Goal: Task Accomplishment & Management: Use online tool/utility

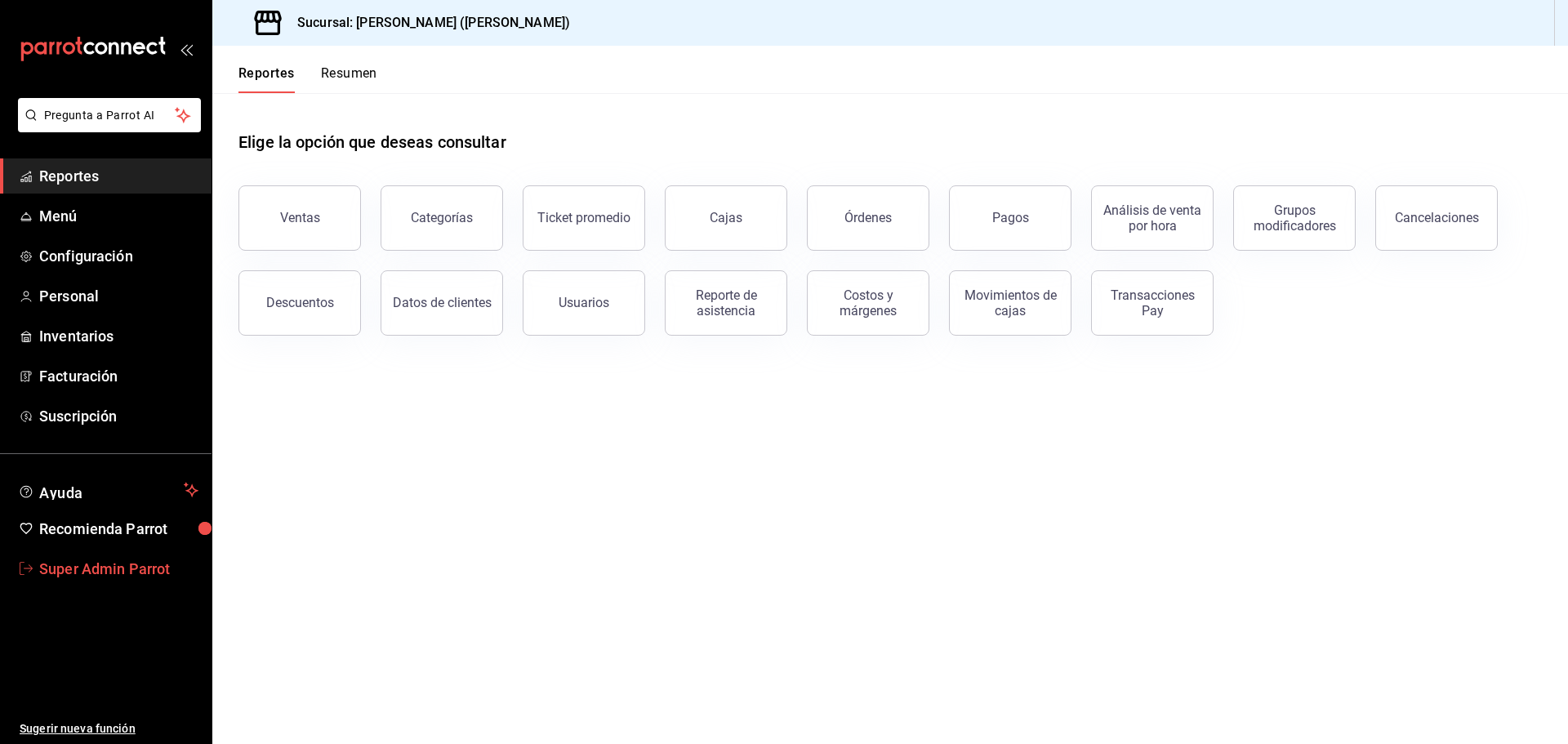
click at [126, 577] on span "Super Admin Parrot" at bounding box center [118, 569] width 159 height 22
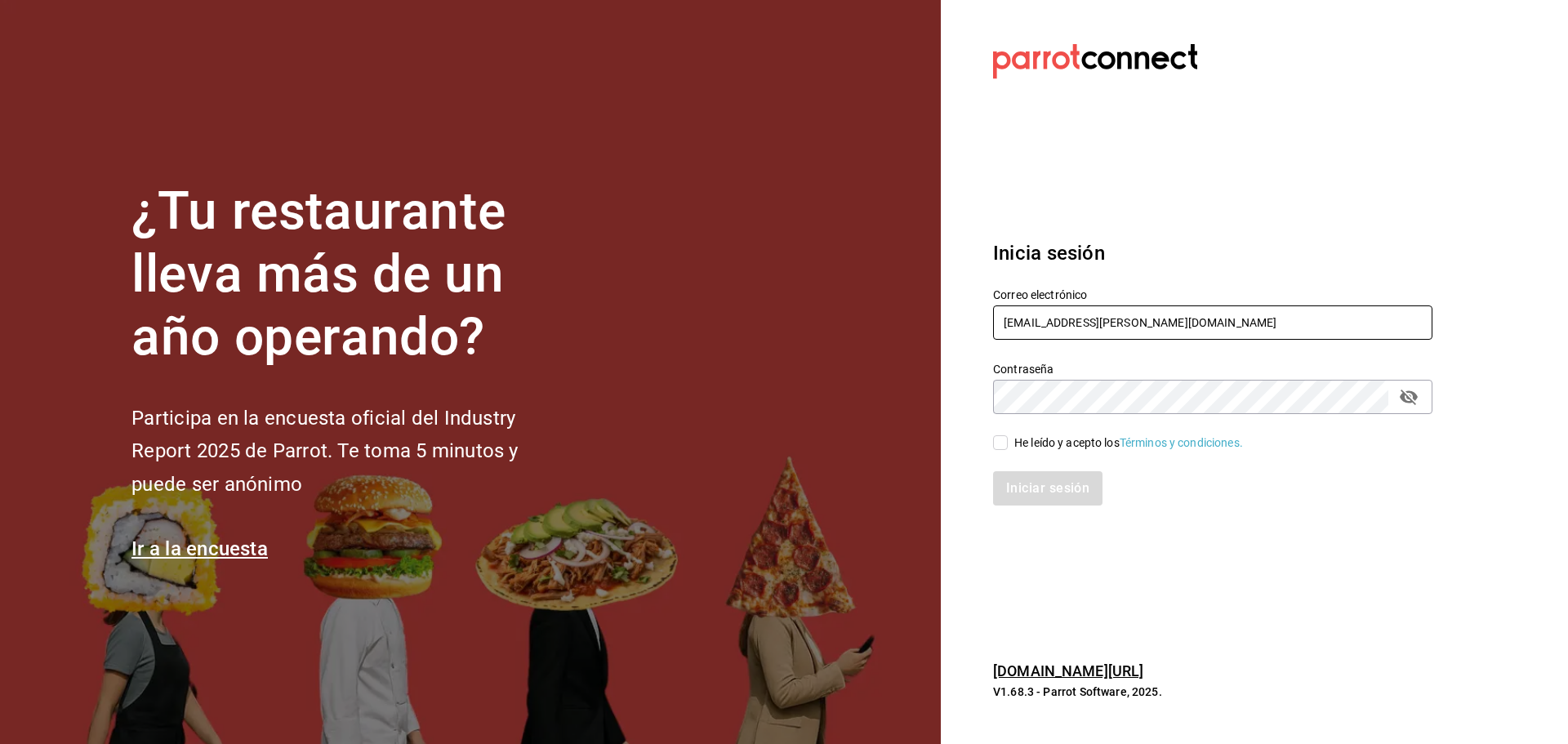
click at [1154, 321] on input "tacospedro@escobedo.com" at bounding box center [1212, 322] width 439 height 34
paste input "luperca@juarez"
type input "luperca@juarez.com"
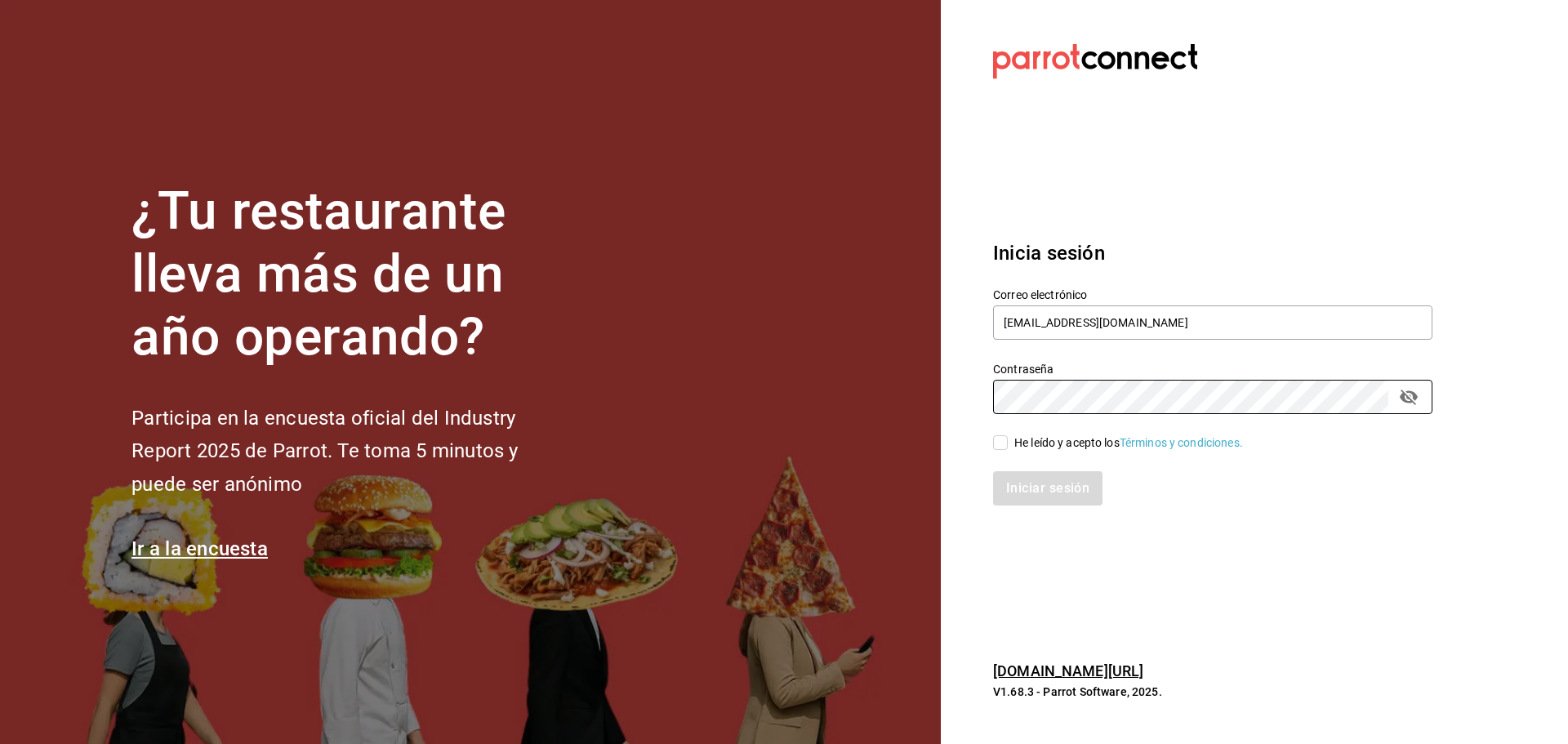
click at [1066, 443] on div "He leído y acepto los Términos y condiciones." at bounding box center [1128, 443] width 228 height 18
click at [1007, 443] on input "He leído y acepto los Términos y condiciones." at bounding box center [1000, 442] width 15 height 15
checkbox input "true"
click at [1056, 485] on button "Iniciar sesión" at bounding box center [1048, 488] width 111 height 34
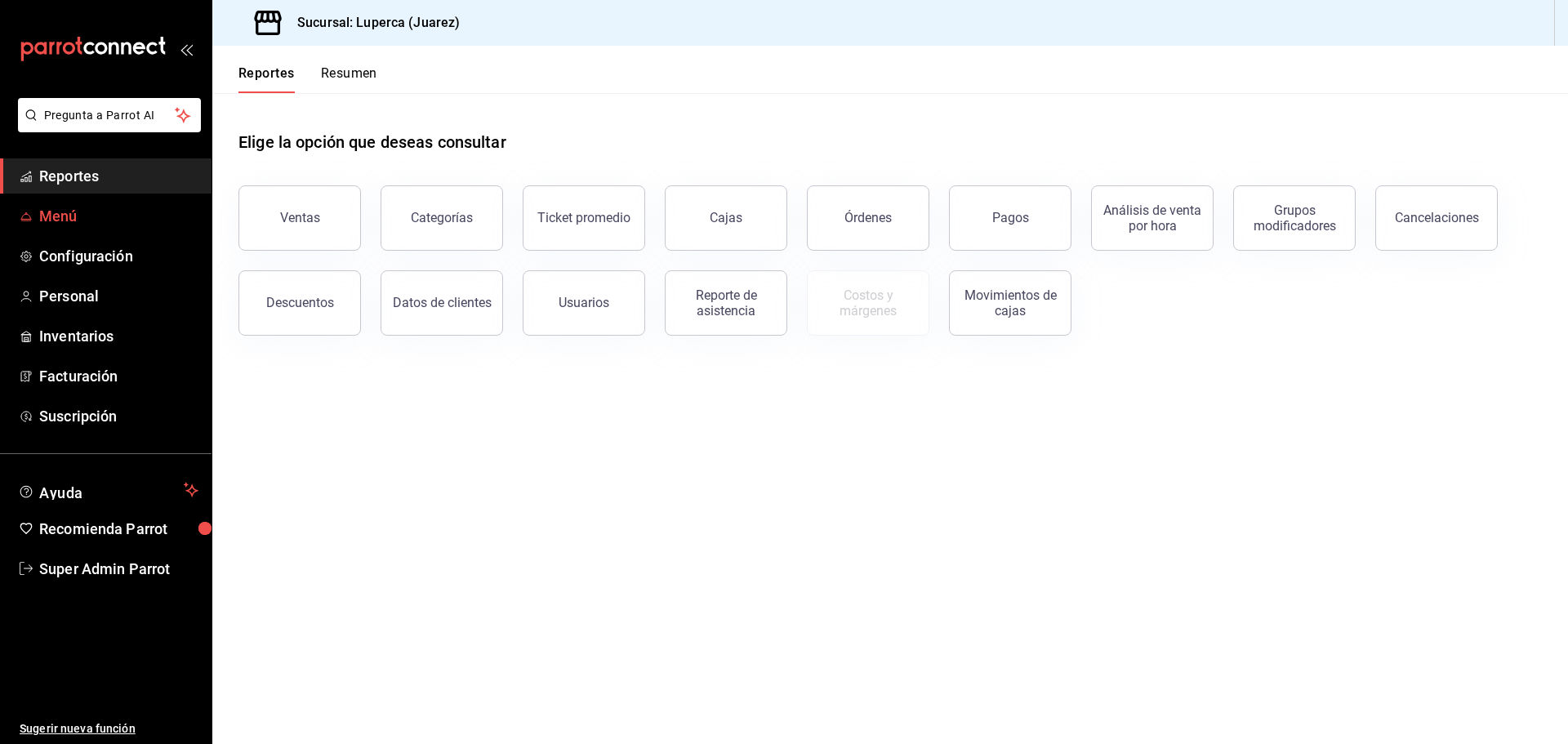
click at [82, 212] on span "Menú" at bounding box center [118, 217] width 159 height 22
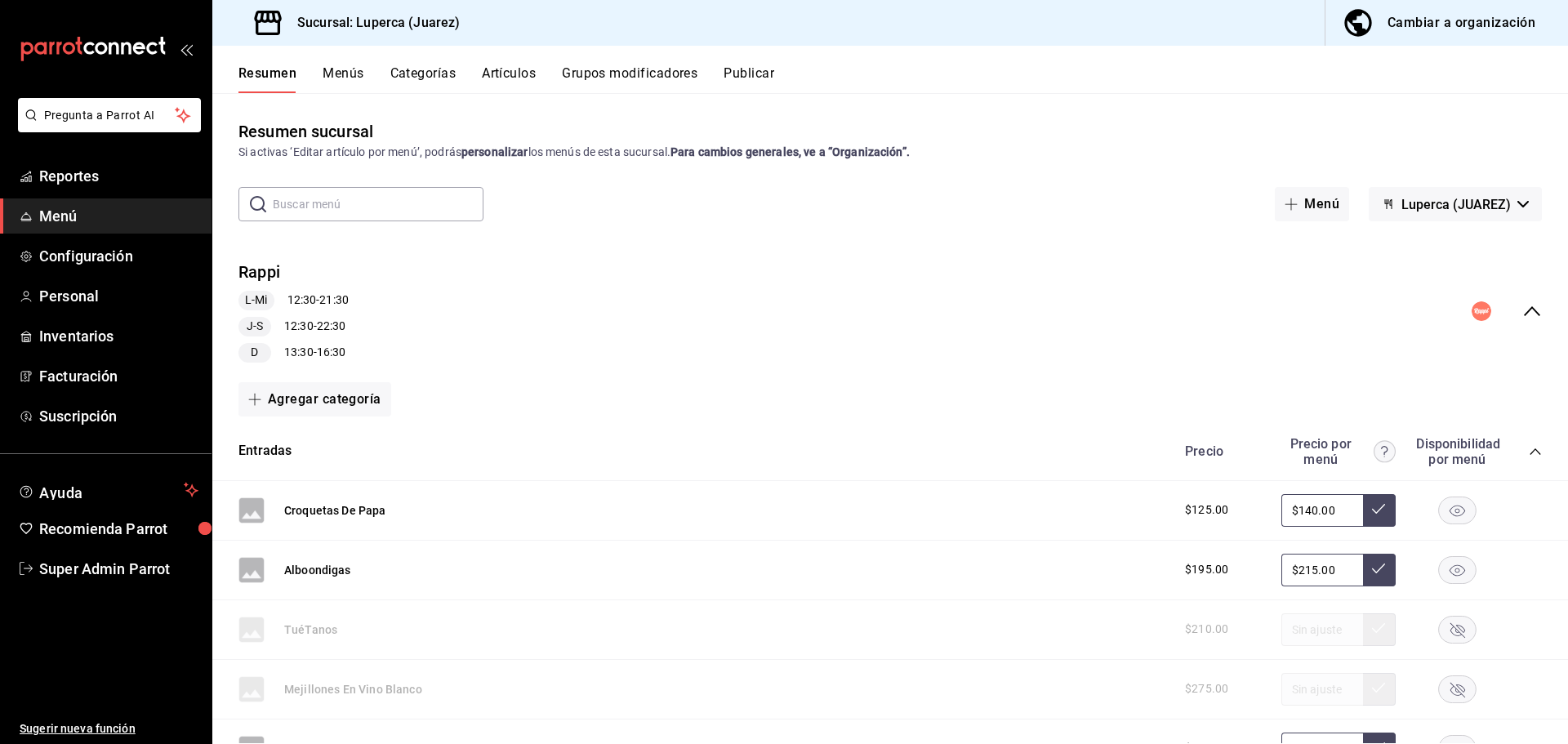
click at [505, 76] on button "Artículos" at bounding box center [509, 80] width 54 height 28
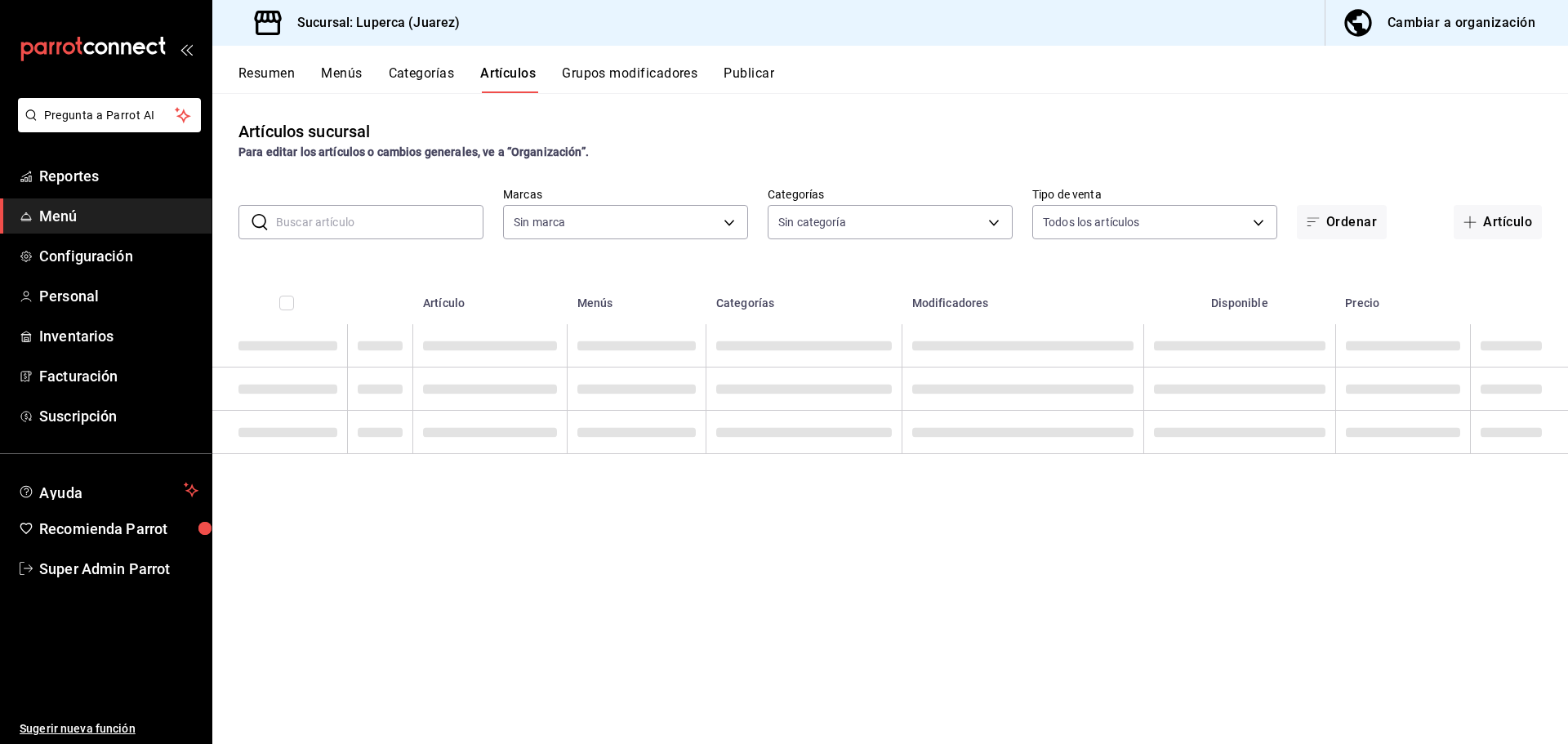
type input "bbc42263-1558-46c2-8682-633ce86d71d4"
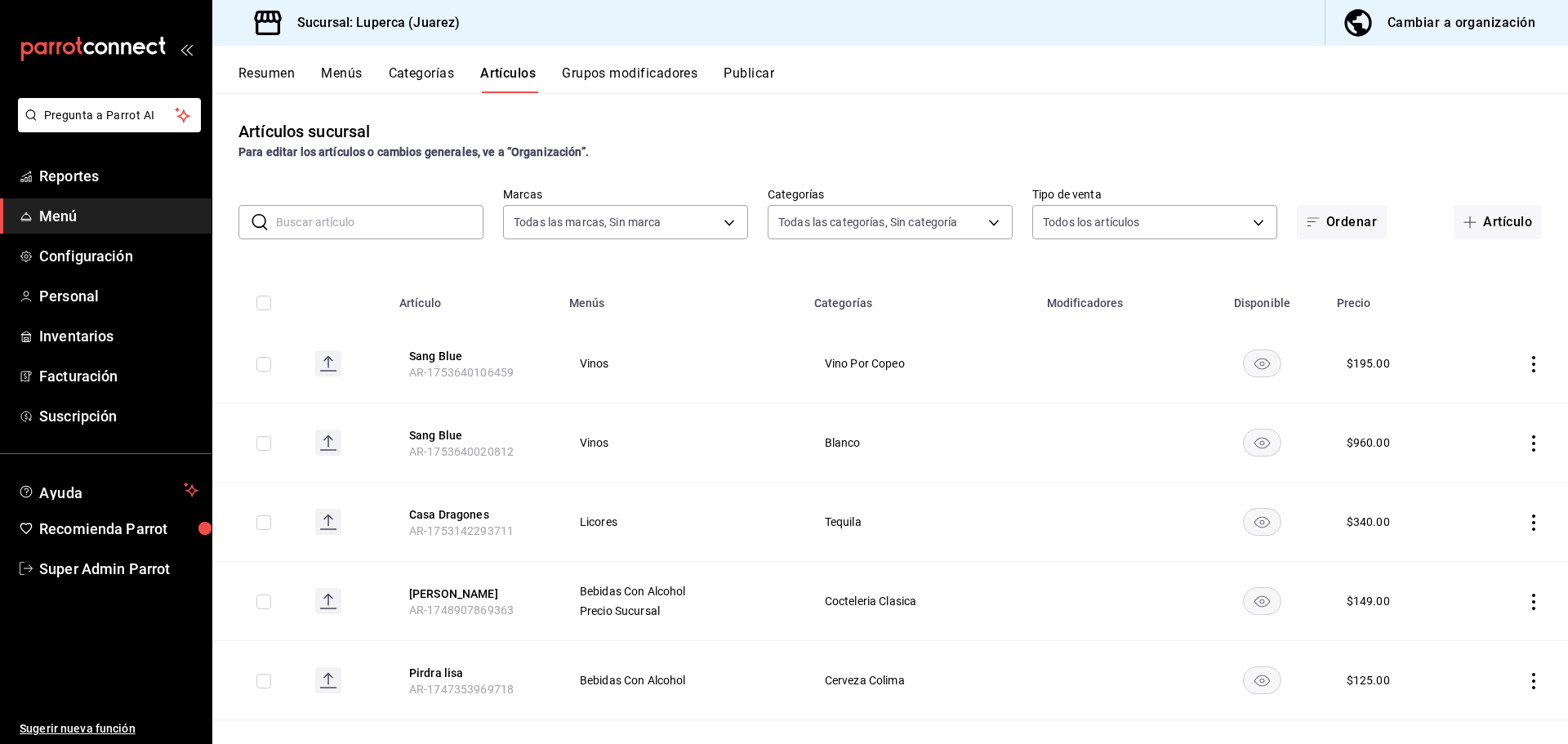
type input "30dc18e5-e831-4cfa-ae8d-b70625dbca5f,1dd03c7f-7723-4539-bb98-5664e759bb02,ad383…"
click at [343, 226] on input "text" at bounding box center [379, 221] width 207 height 32
click at [740, 291] on th "Menús" at bounding box center [682, 298] width 245 height 52
click at [393, 229] on input "text" at bounding box center [379, 221] width 207 height 32
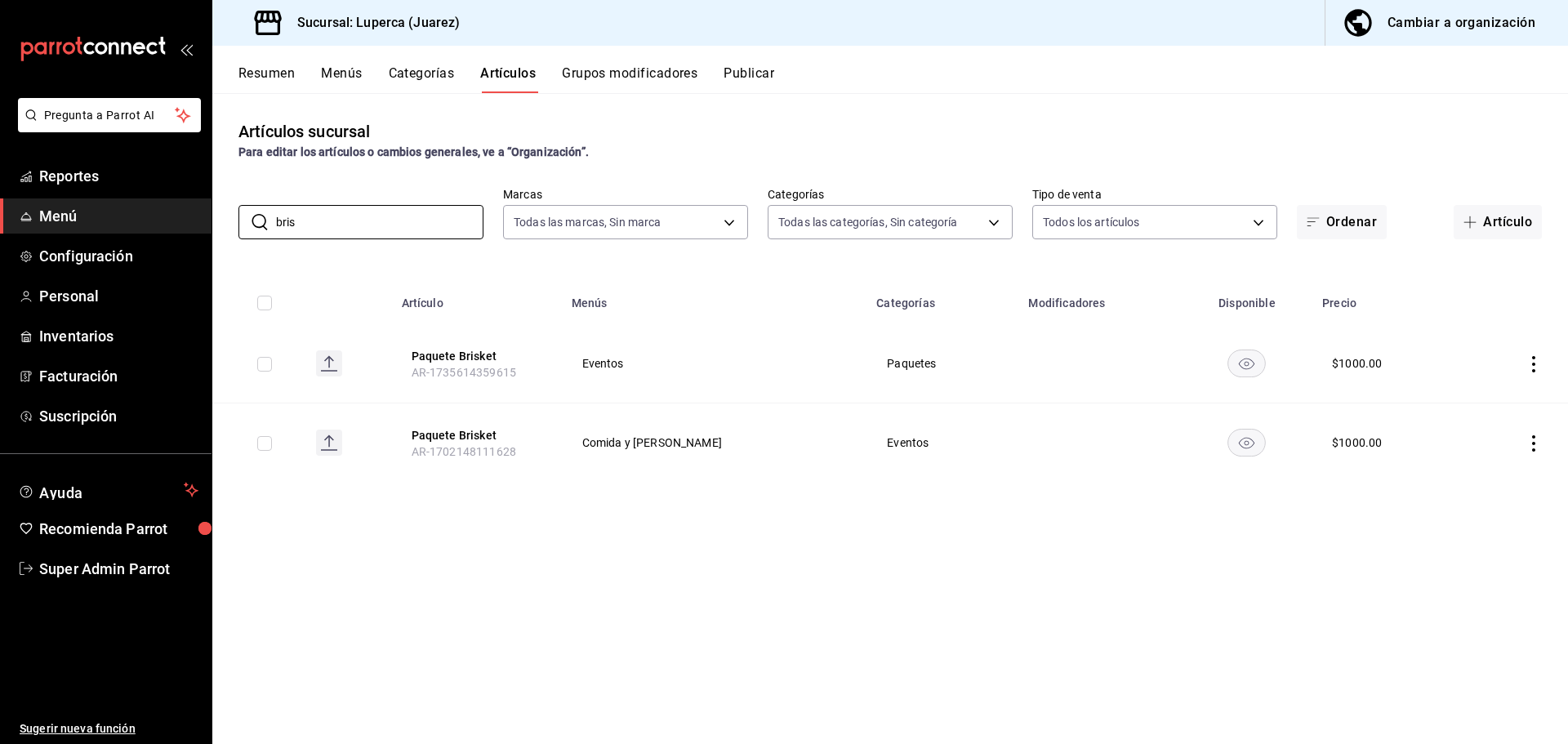
type input "bris"
click at [322, 73] on button "Menús" at bounding box center [341, 80] width 41 height 28
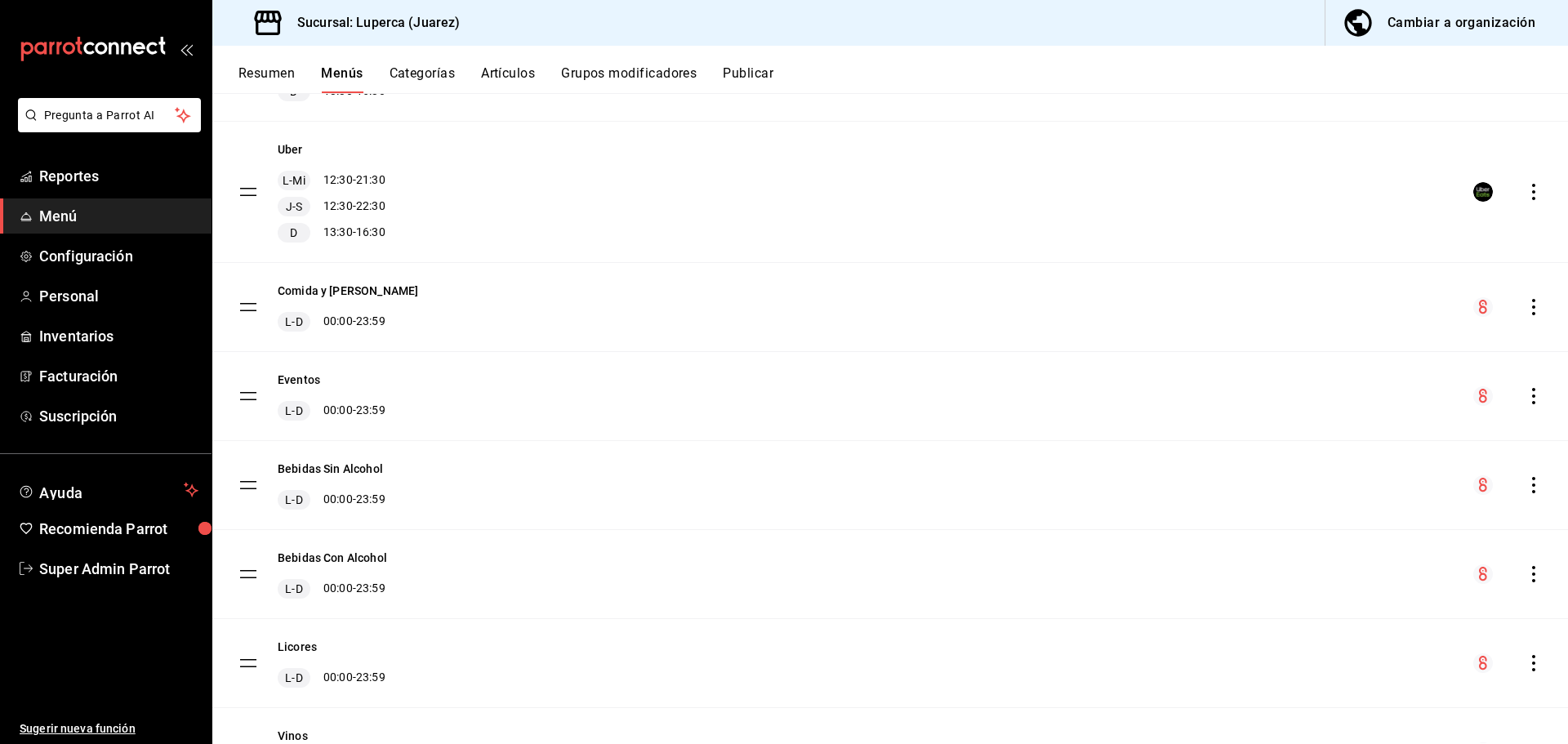
scroll to position [123, 0]
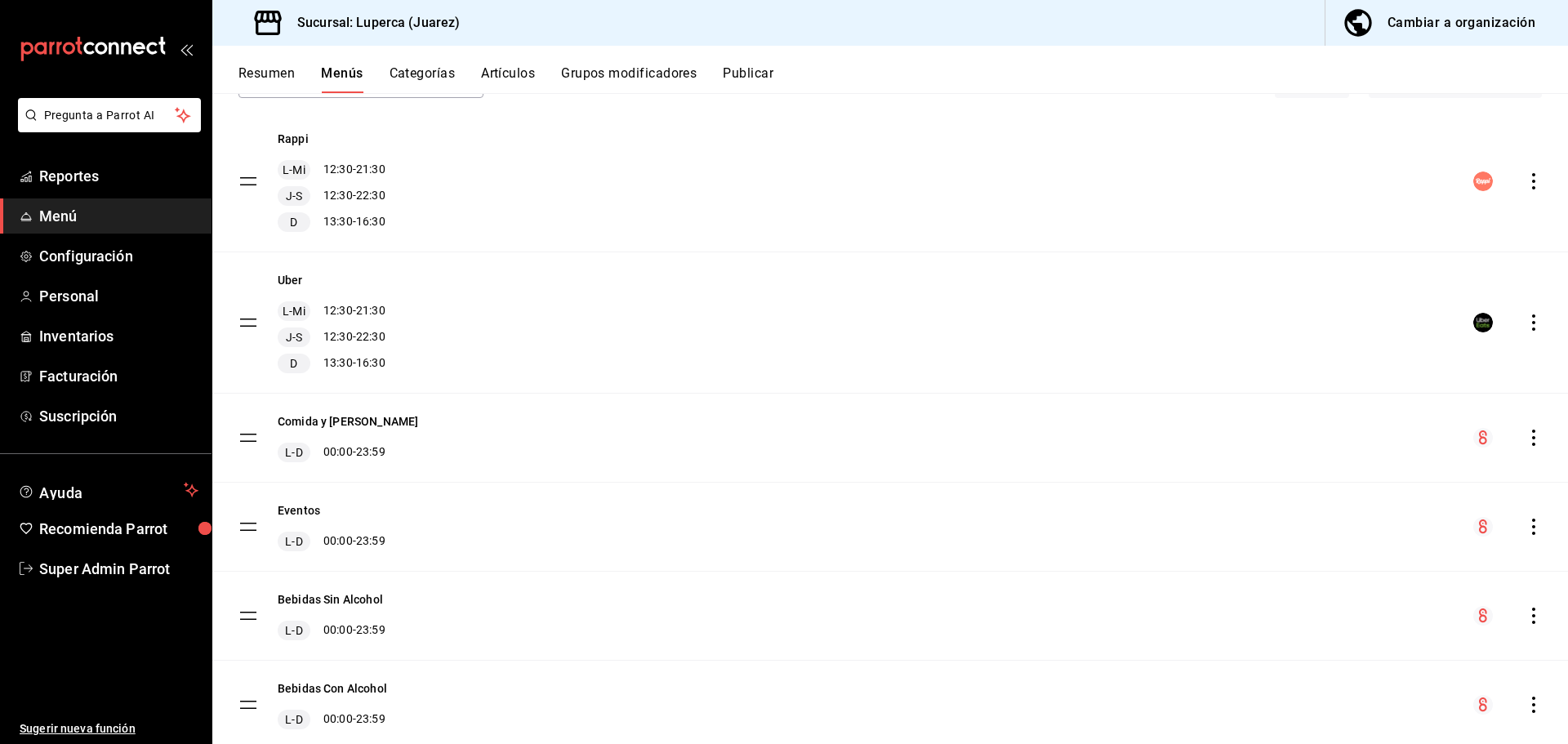
click at [260, 67] on button "Resumen" at bounding box center [266, 80] width 56 height 28
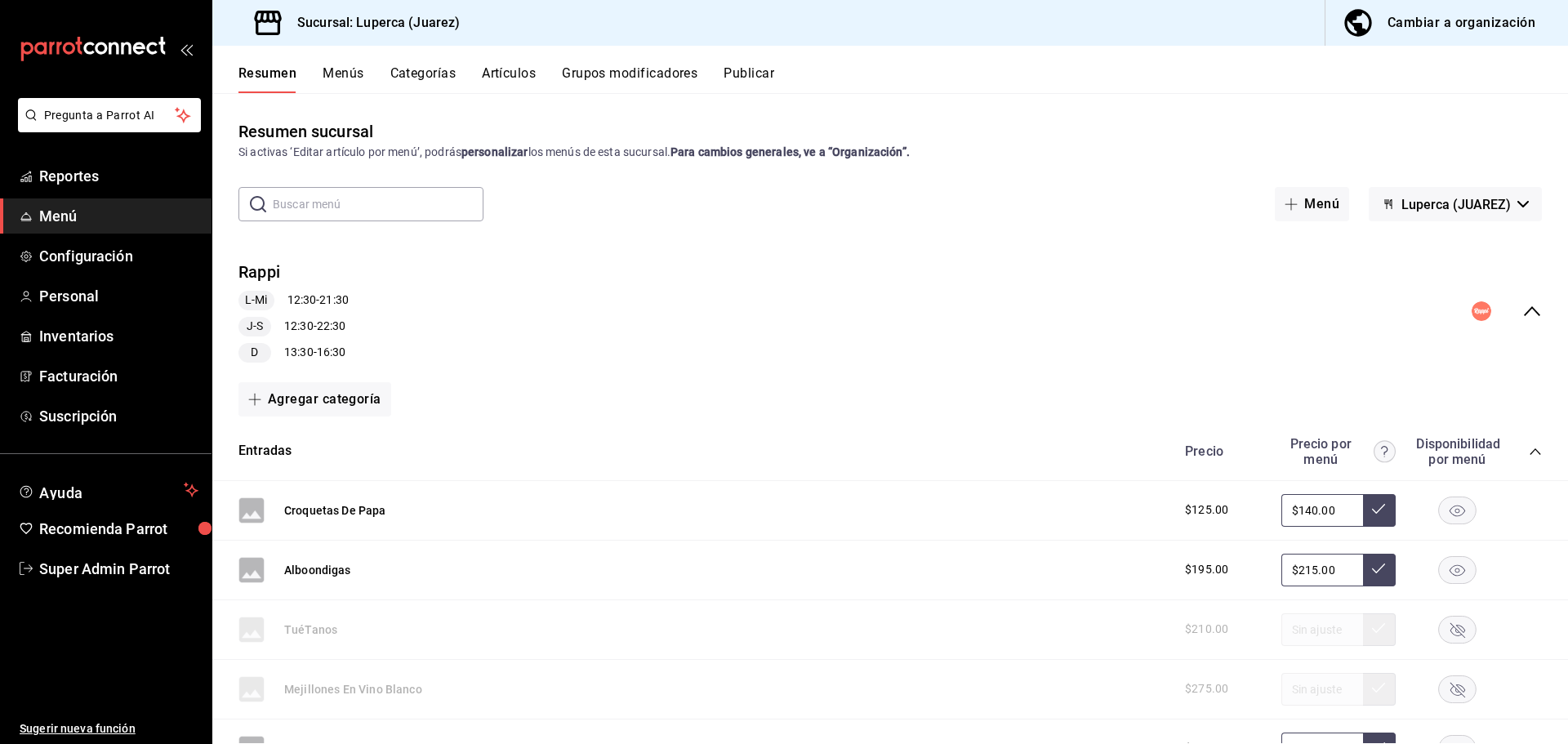
click at [1522, 316] on icon "collapse-menu-row" at bounding box center [1531, 311] width 19 height 19
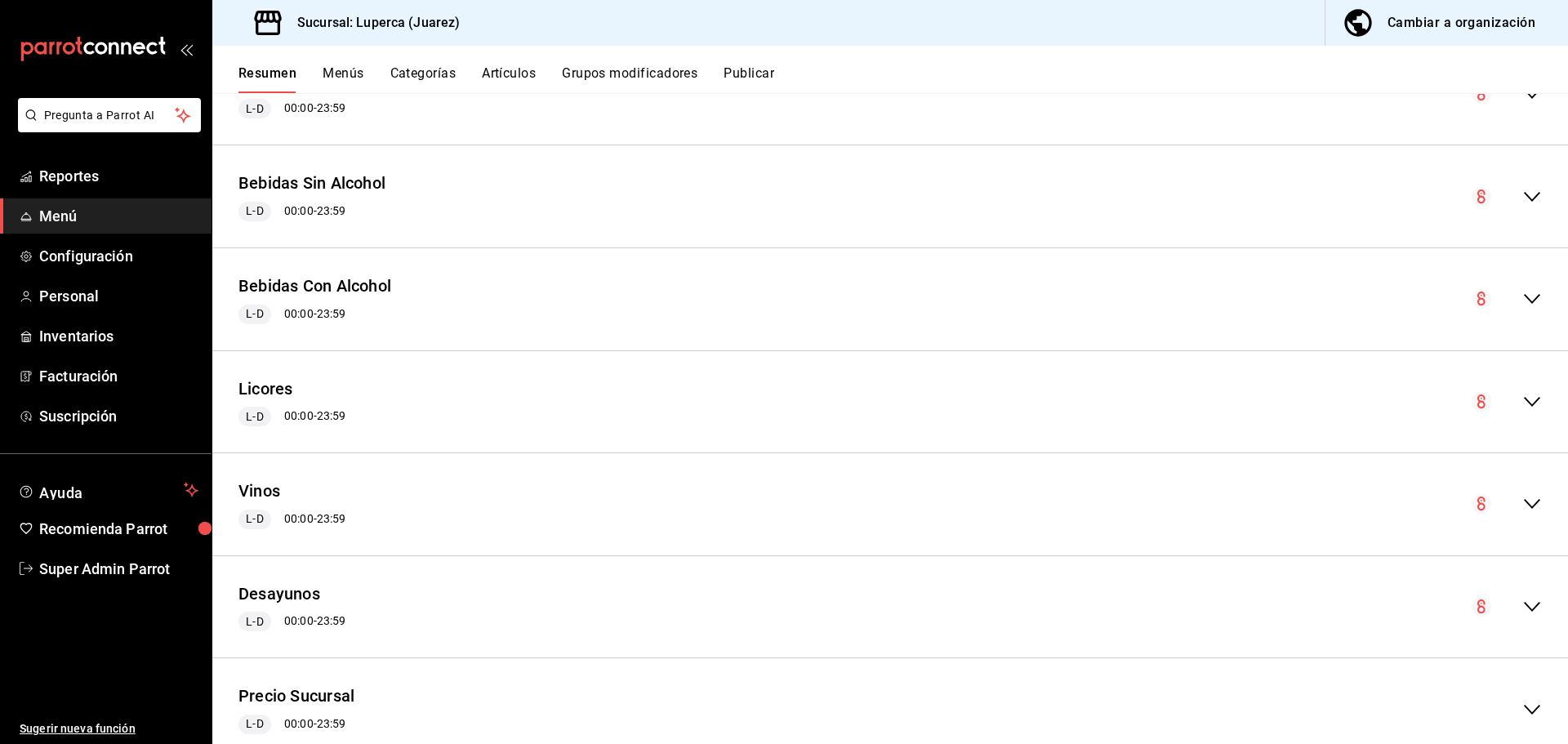
scroll to position [654, 0]
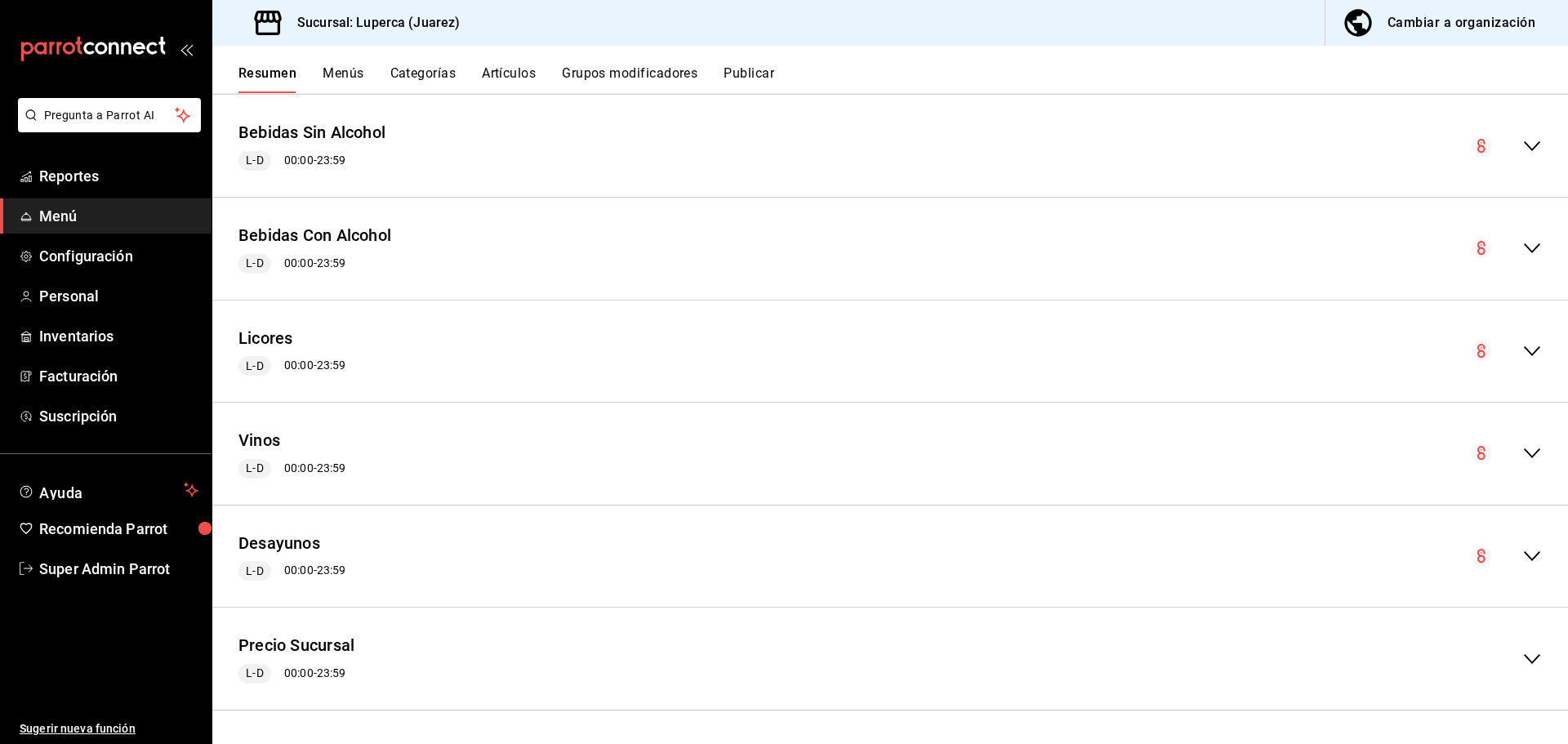
click at [1530, 666] on div "Precio Sucursal L-D 00:00 - 23:59" at bounding box center [889, 659] width 1355 height 76
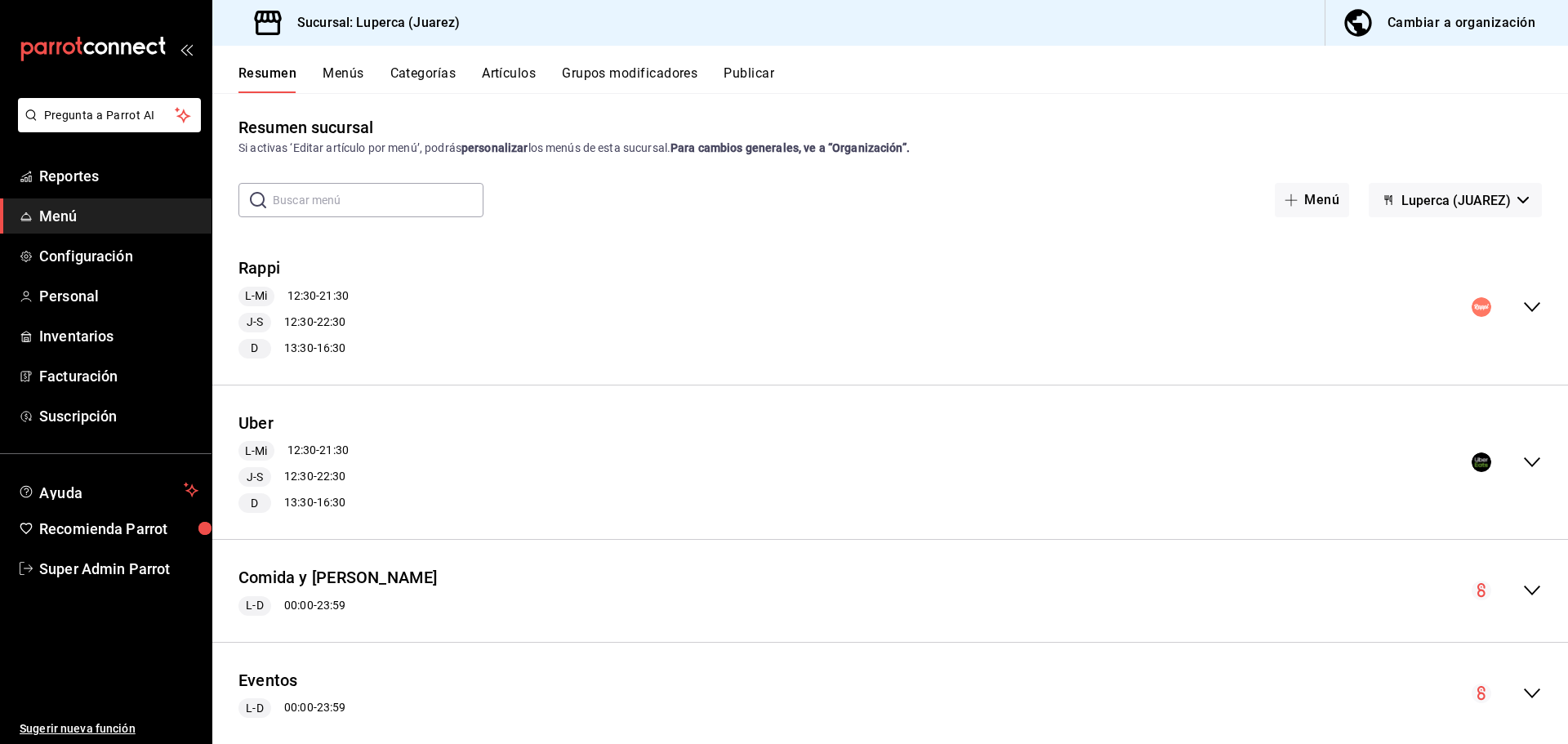
scroll to position [0, 0]
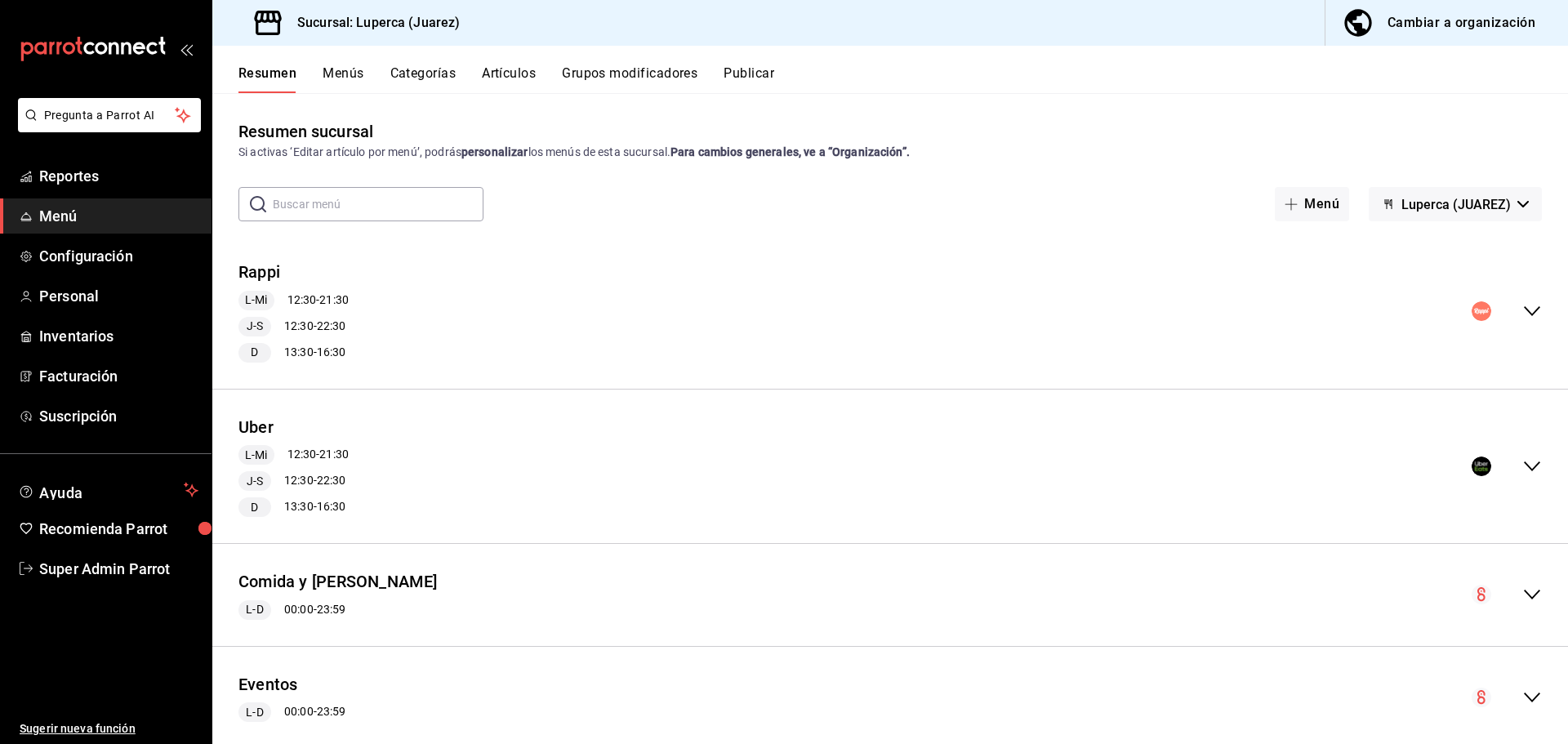
click at [1522, 318] on icon "collapse-menu-row" at bounding box center [1531, 311] width 19 height 19
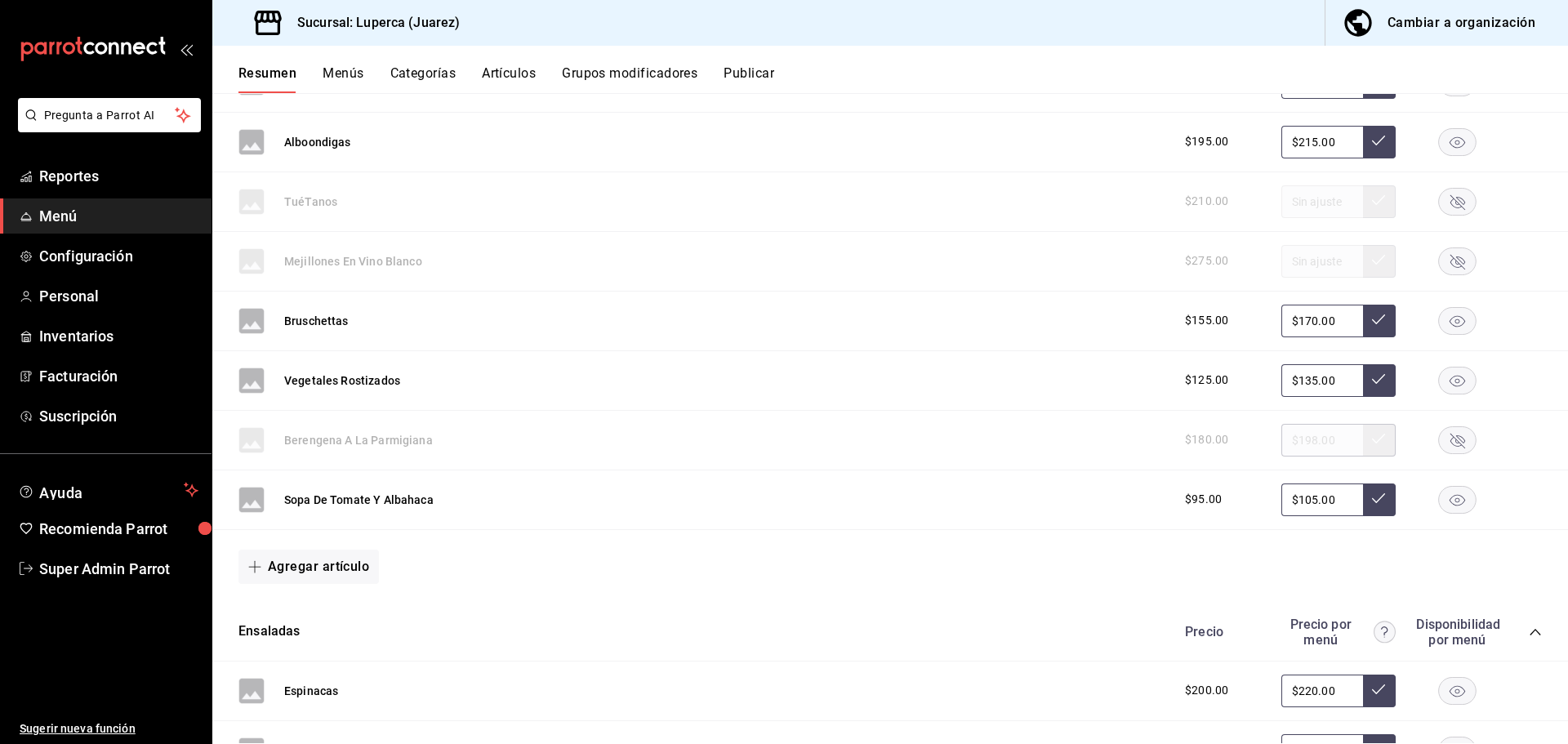
scroll to position [164, 0]
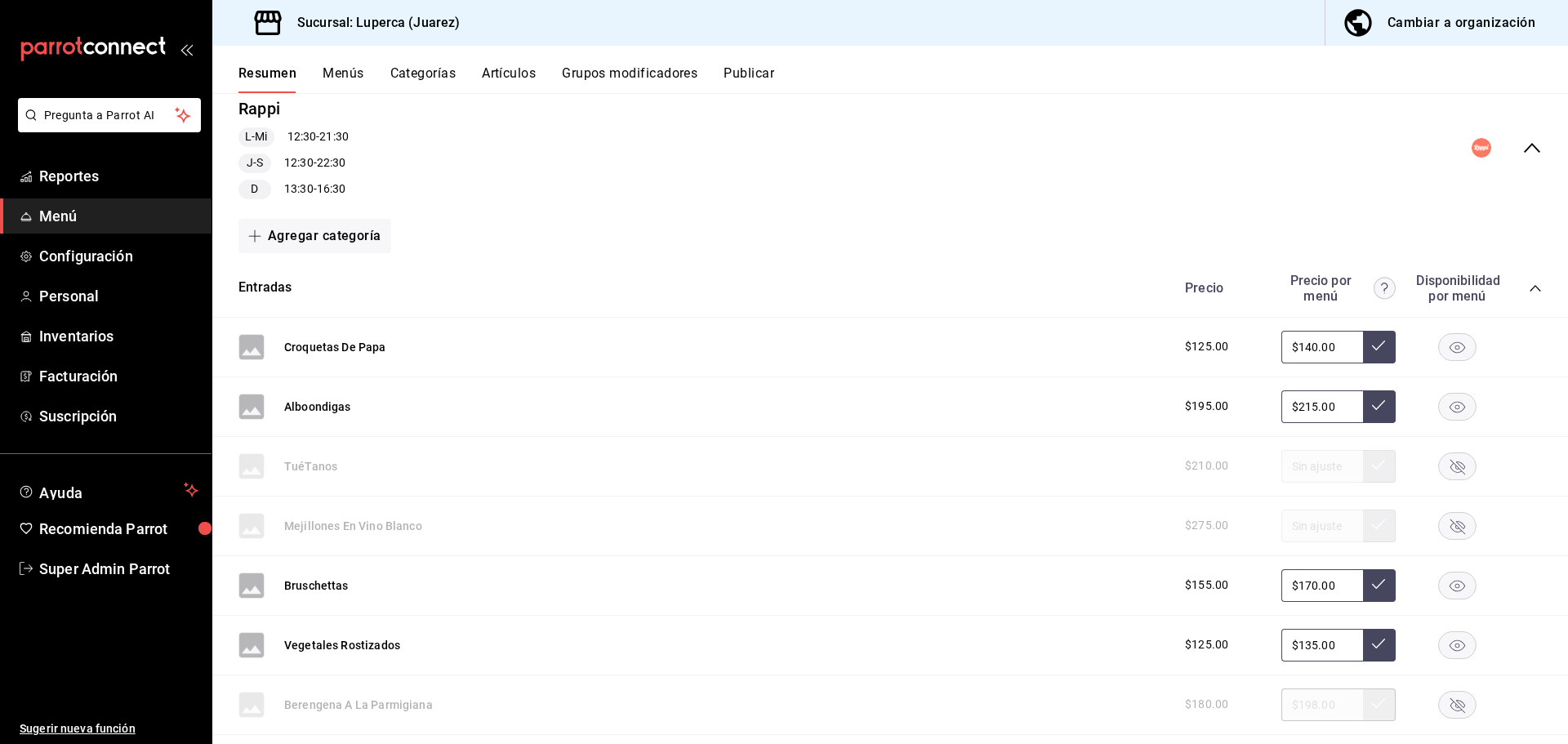
click at [1528, 283] on icon "collapse-category-row" at bounding box center [1535, 288] width 13 height 13
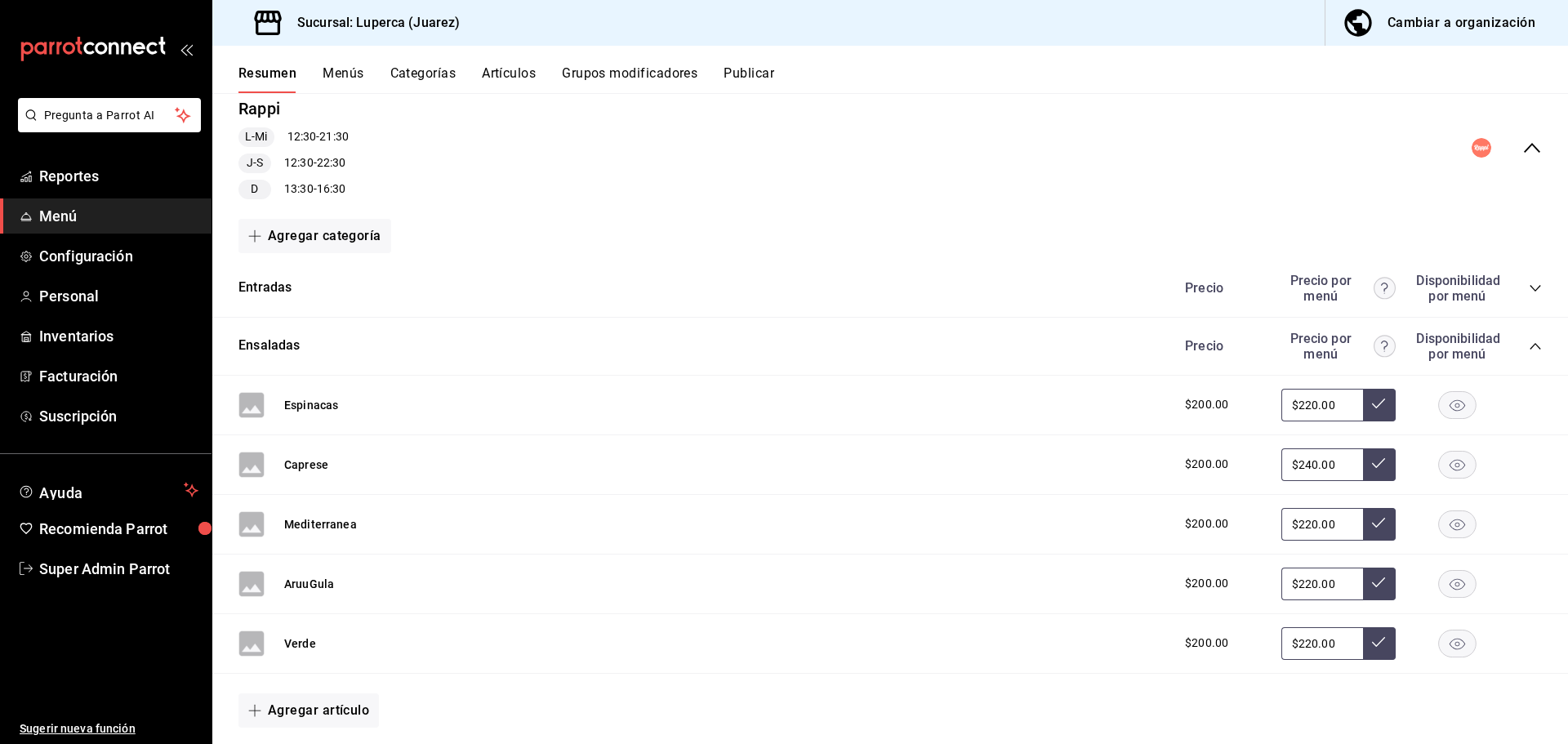
click at [1528, 342] on icon "collapse-category-row" at bounding box center [1535, 346] width 13 height 13
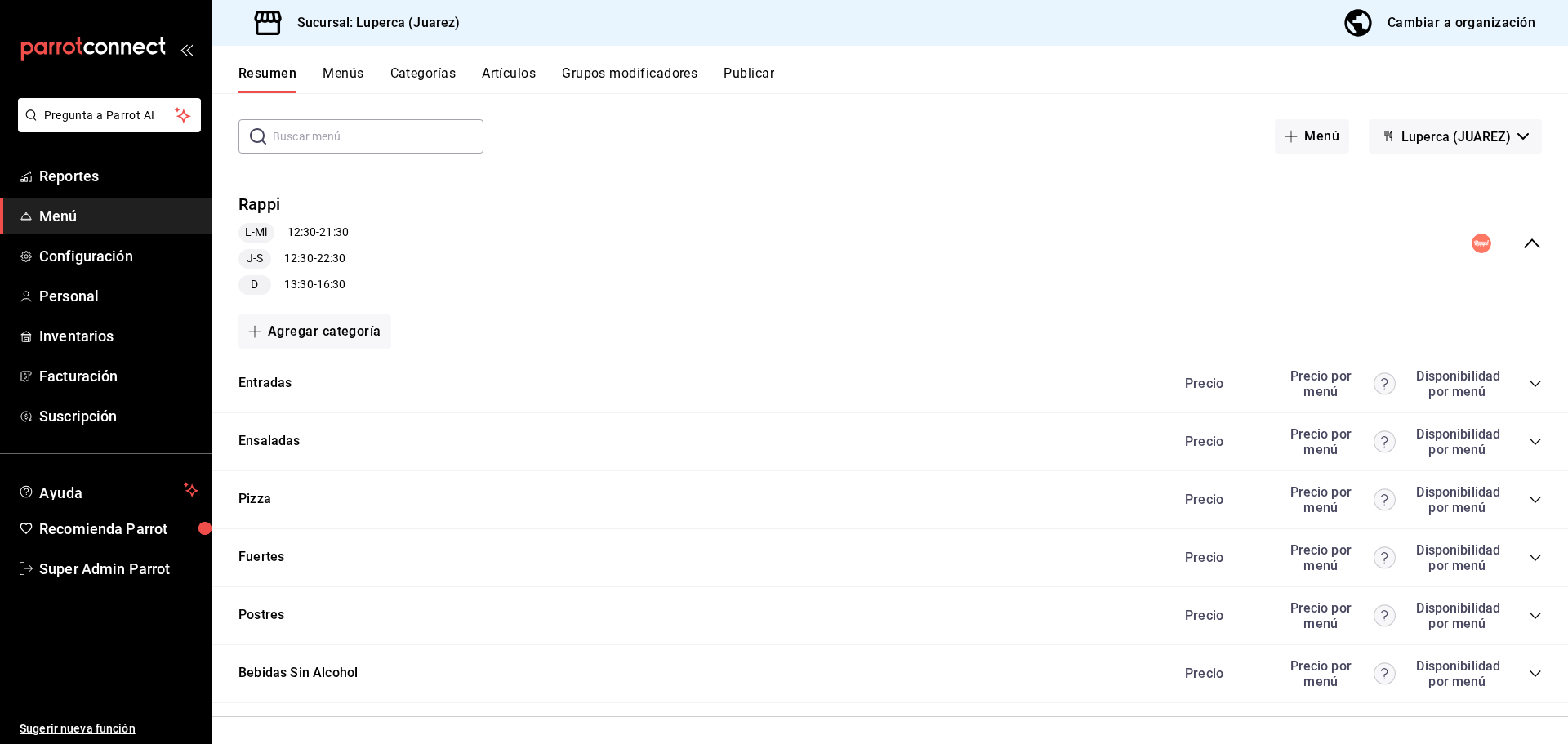
scroll to position [0, 0]
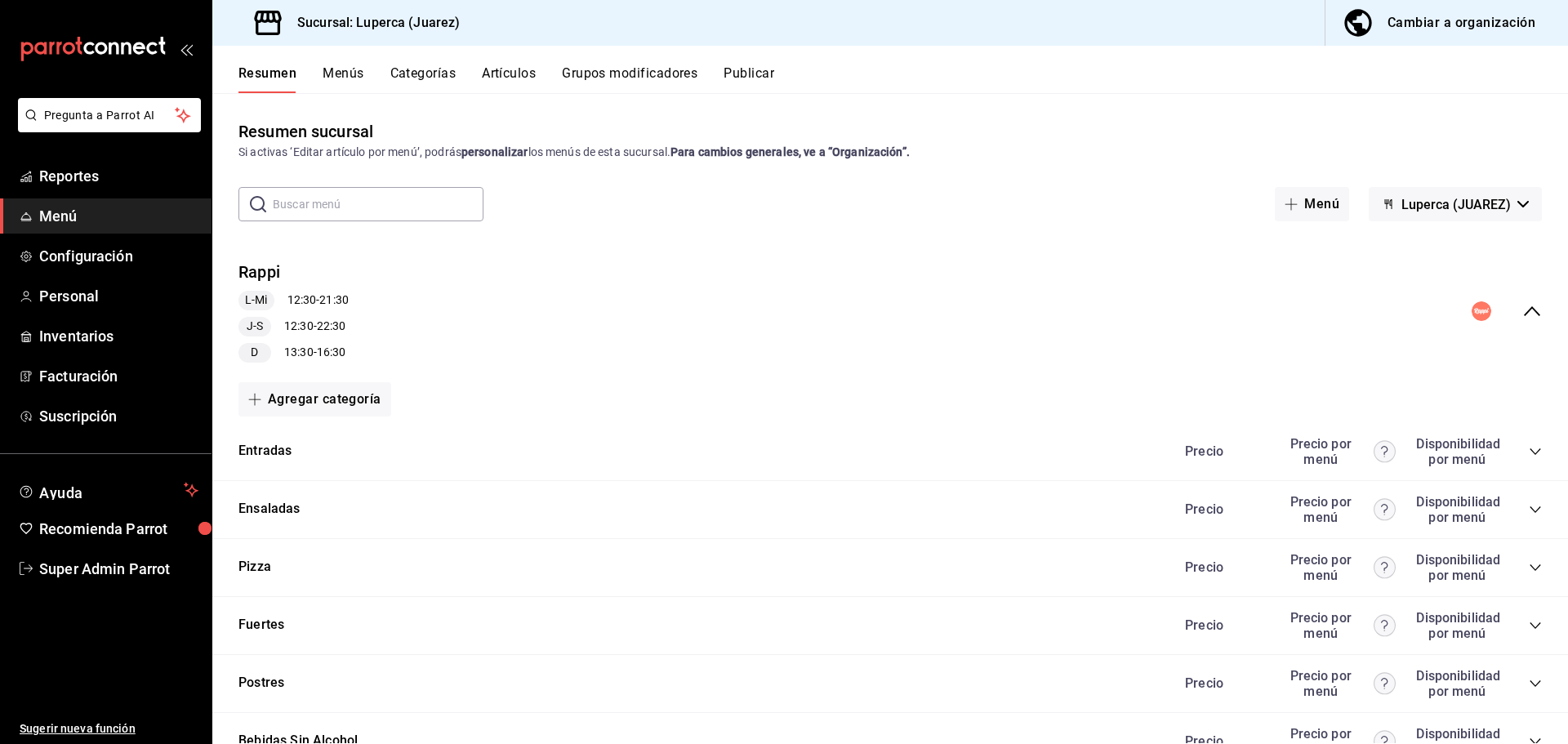
click at [1423, 206] on span "Luperca (JUAREZ)" at bounding box center [1456, 205] width 109 height 16
click at [1423, 206] on div at bounding box center [784, 372] width 1568 height 744
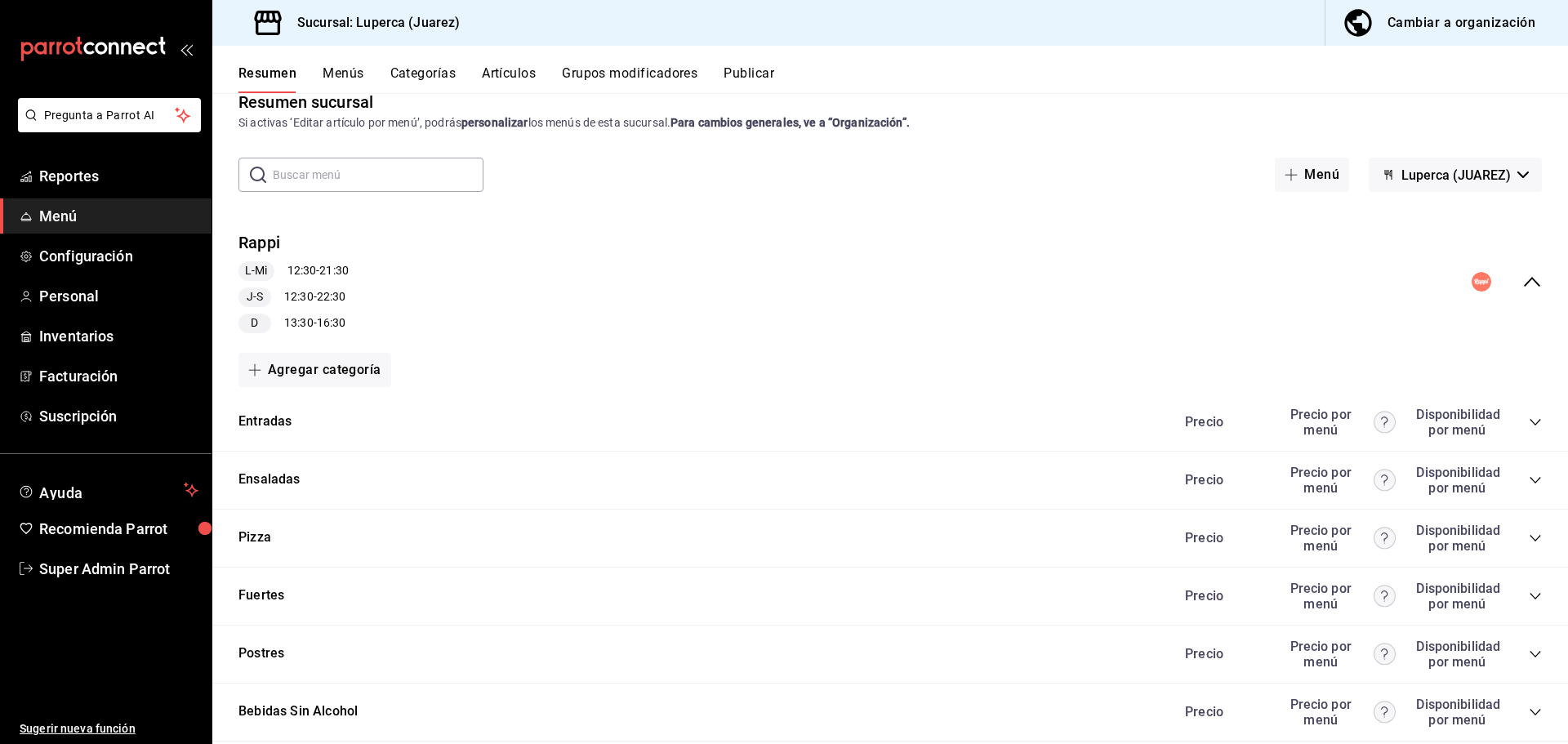
scroll to position [81, 0]
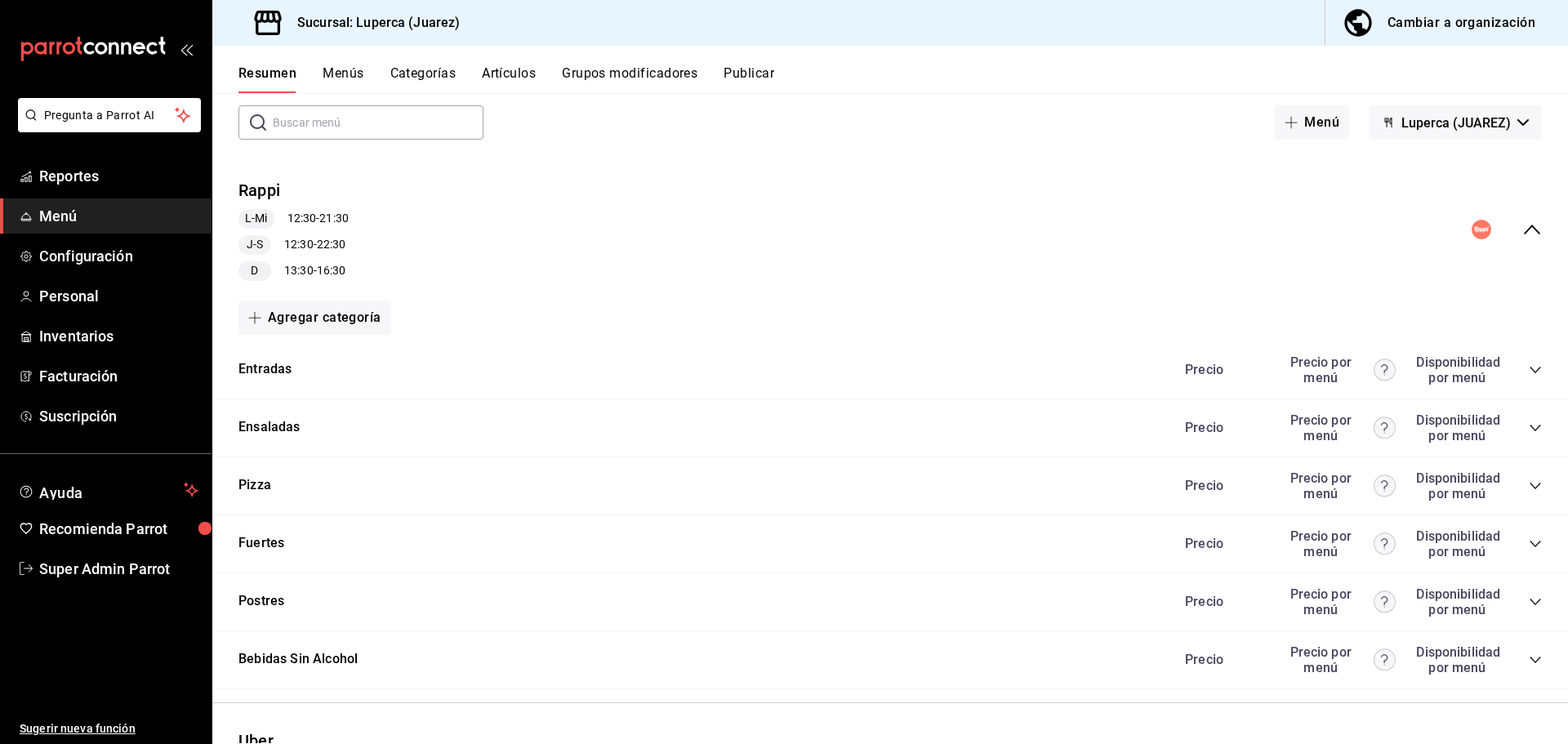
click at [1530, 375] on div "Entradas Precio Precio por menú Disponibilidad por menú" at bounding box center [889, 370] width 1355 height 58
click at [1529, 370] on icon "collapse-category-row" at bounding box center [1534, 369] width 10 height 6
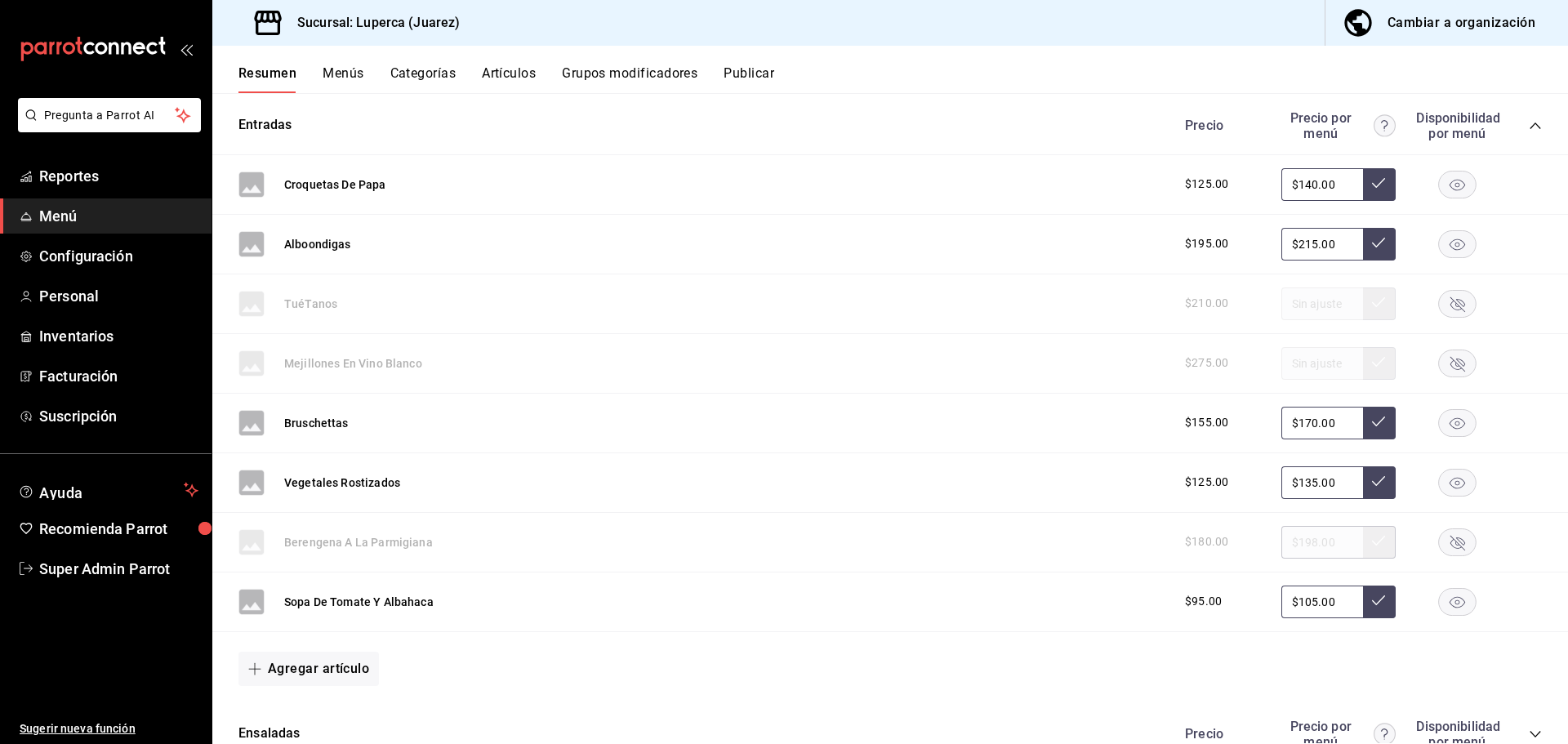
scroll to position [327, 0]
click at [1449, 423] on rect "button" at bounding box center [1457, 421] width 38 height 27
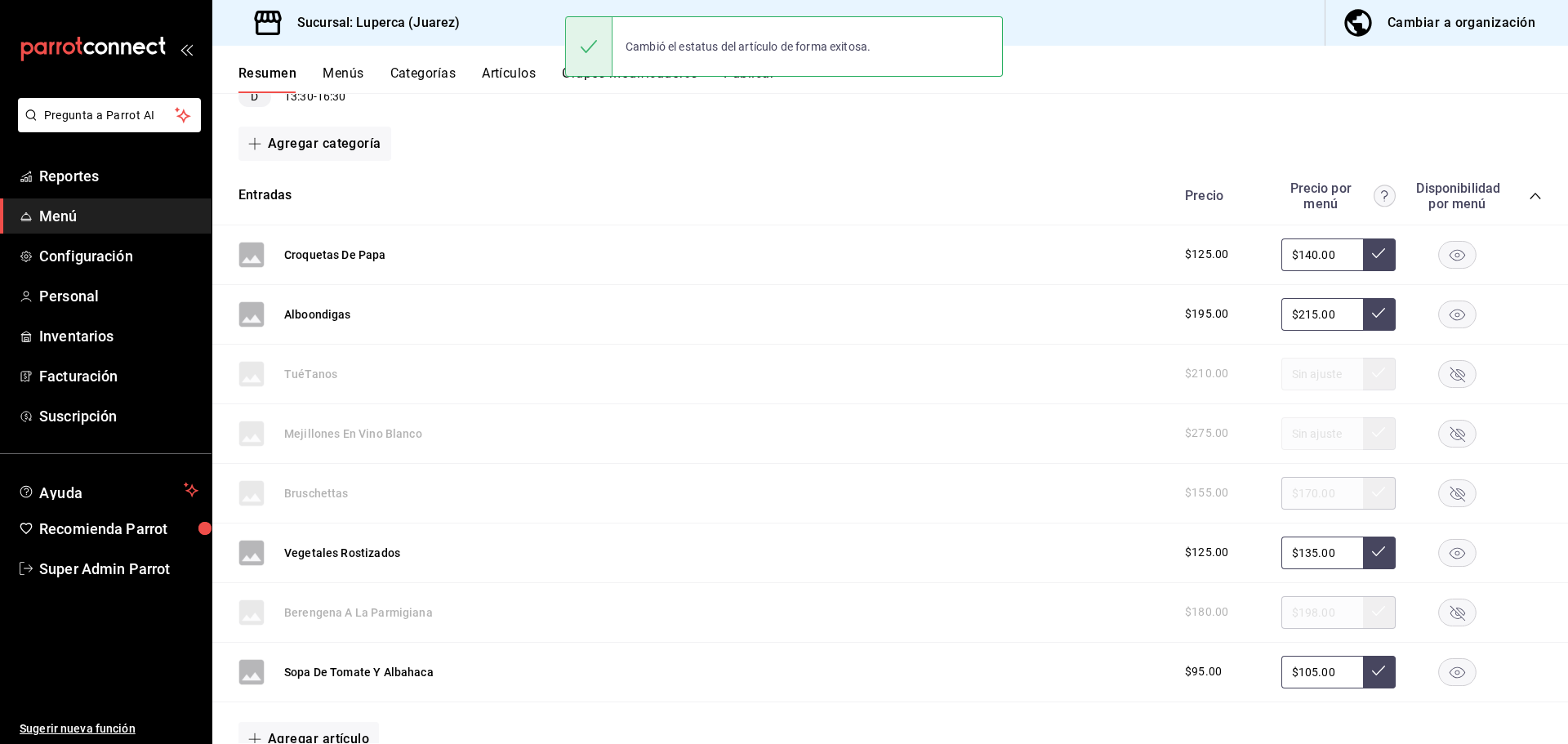
scroll to position [245, 0]
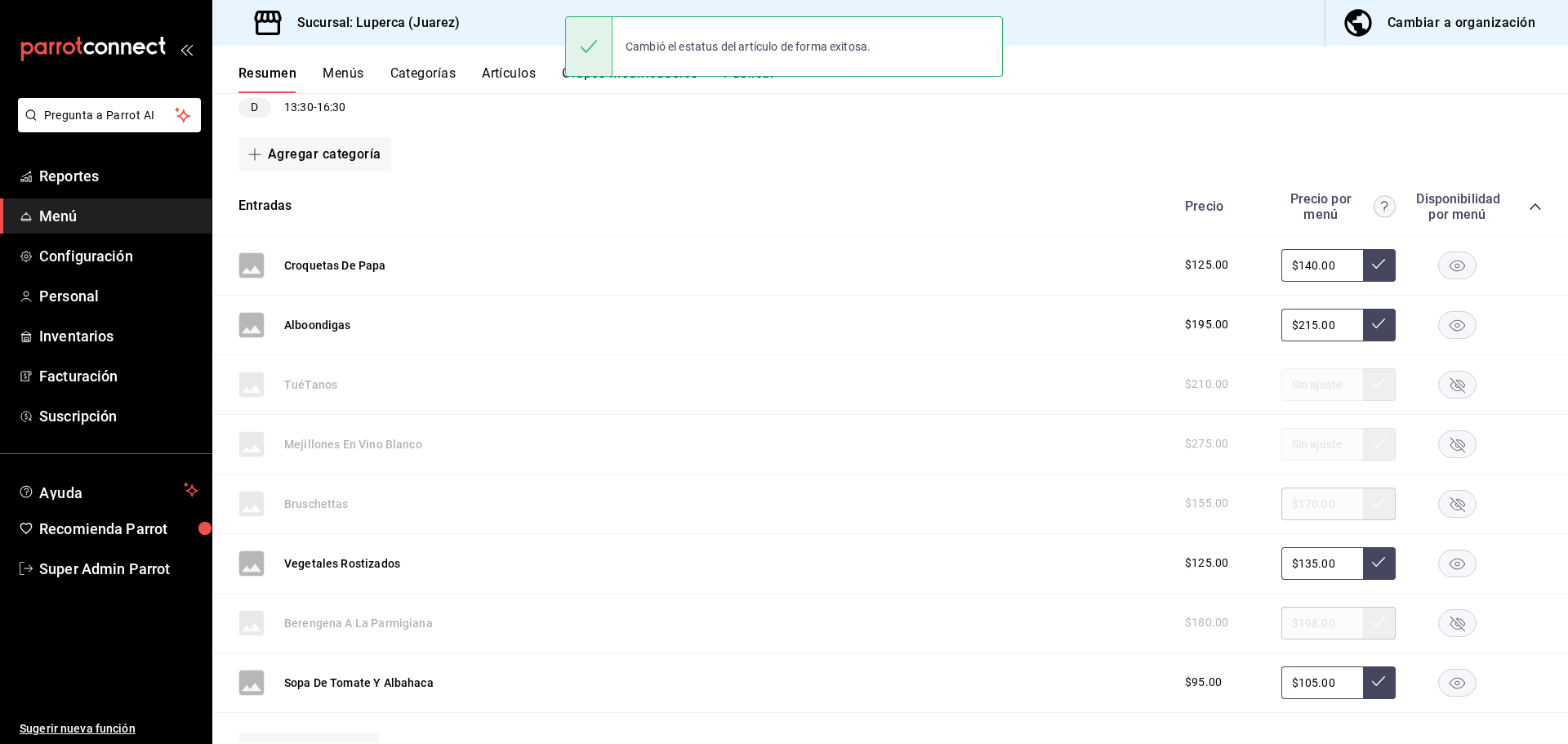
click at [1528, 205] on icon "collapse-category-row" at bounding box center [1535, 206] width 13 height 13
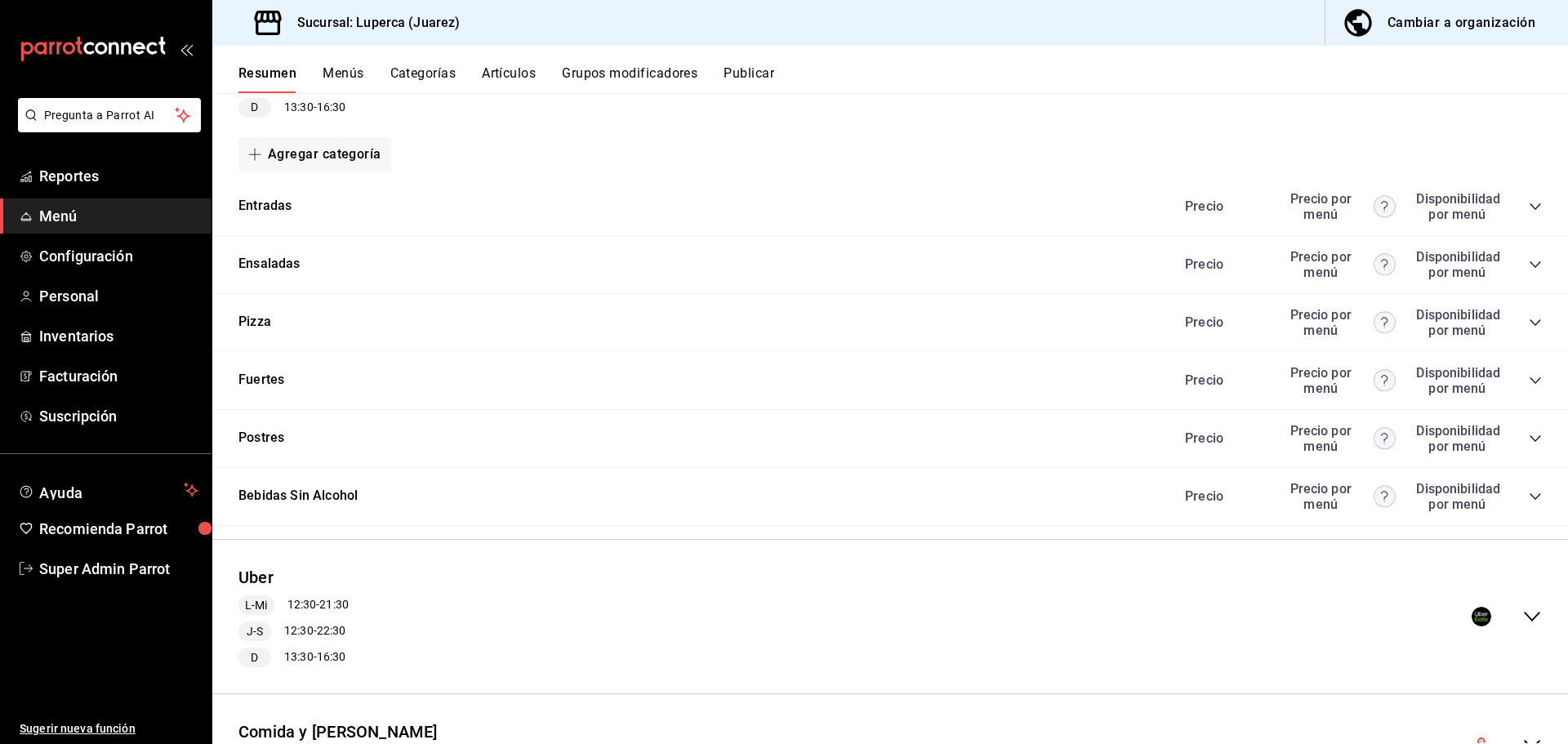
click at [1528, 264] on icon "collapse-category-row" at bounding box center [1535, 265] width 13 height 13
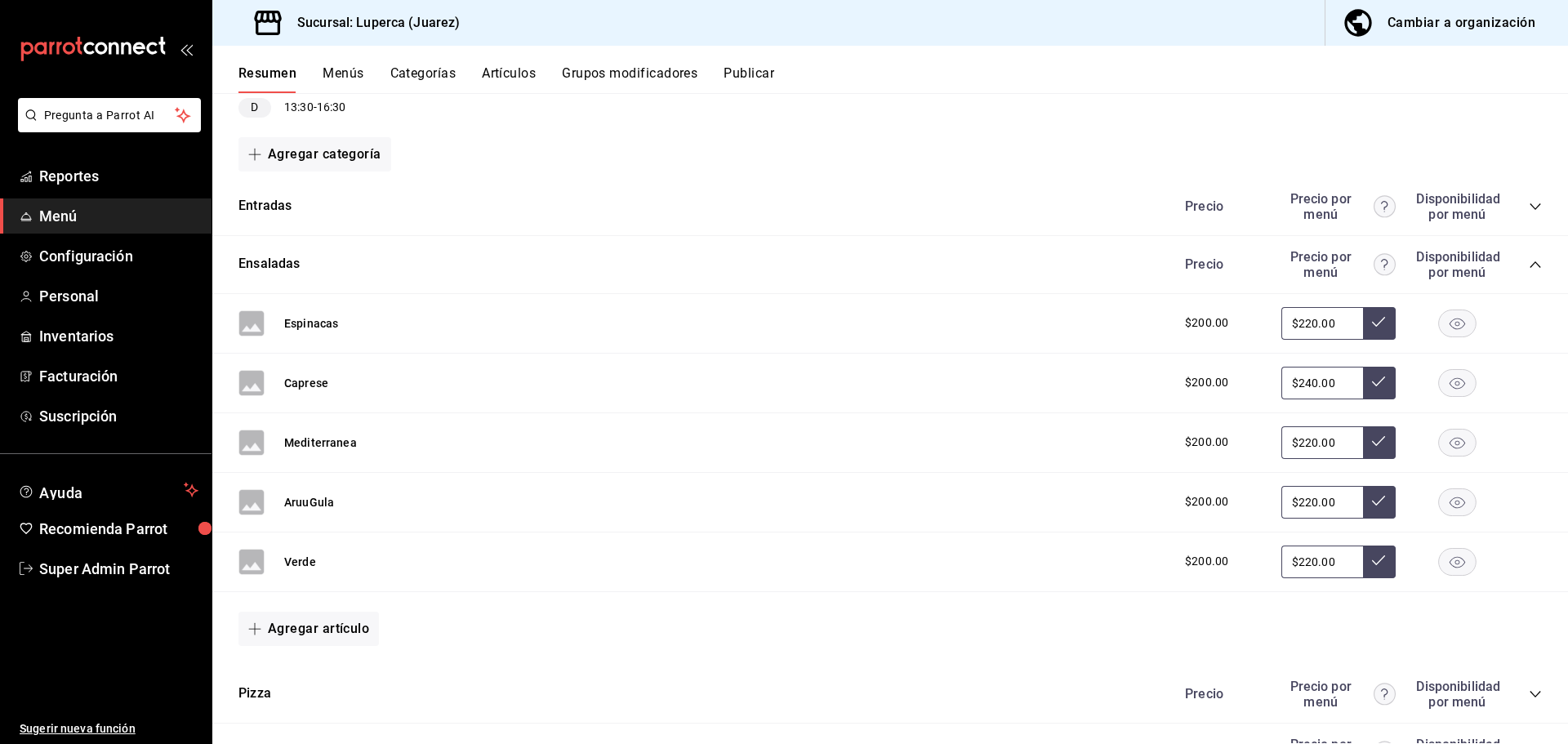
click at [1446, 386] on rect "button" at bounding box center [1457, 382] width 38 height 27
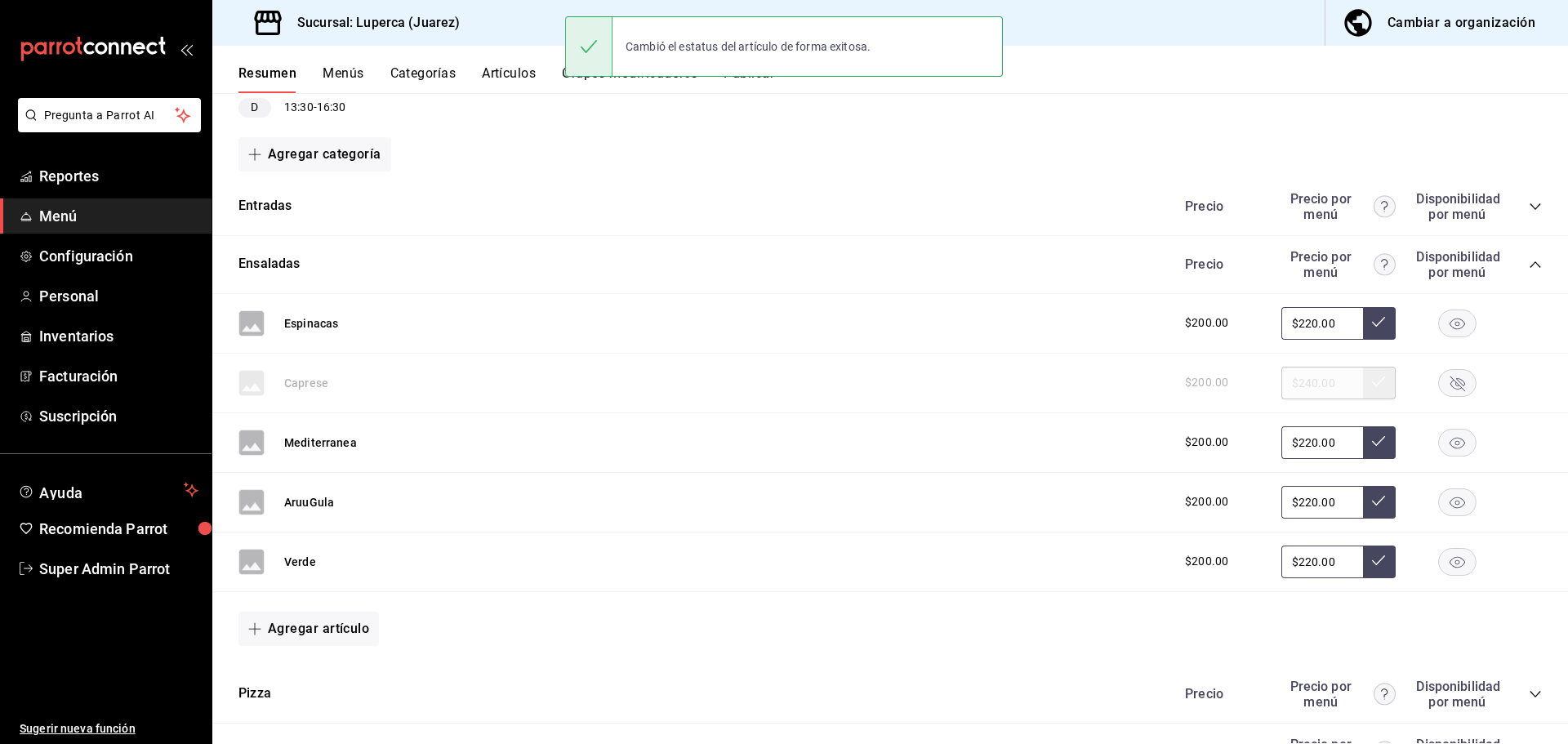
click at [1528, 263] on icon "collapse-category-row" at bounding box center [1535, 265] width 13 height 13
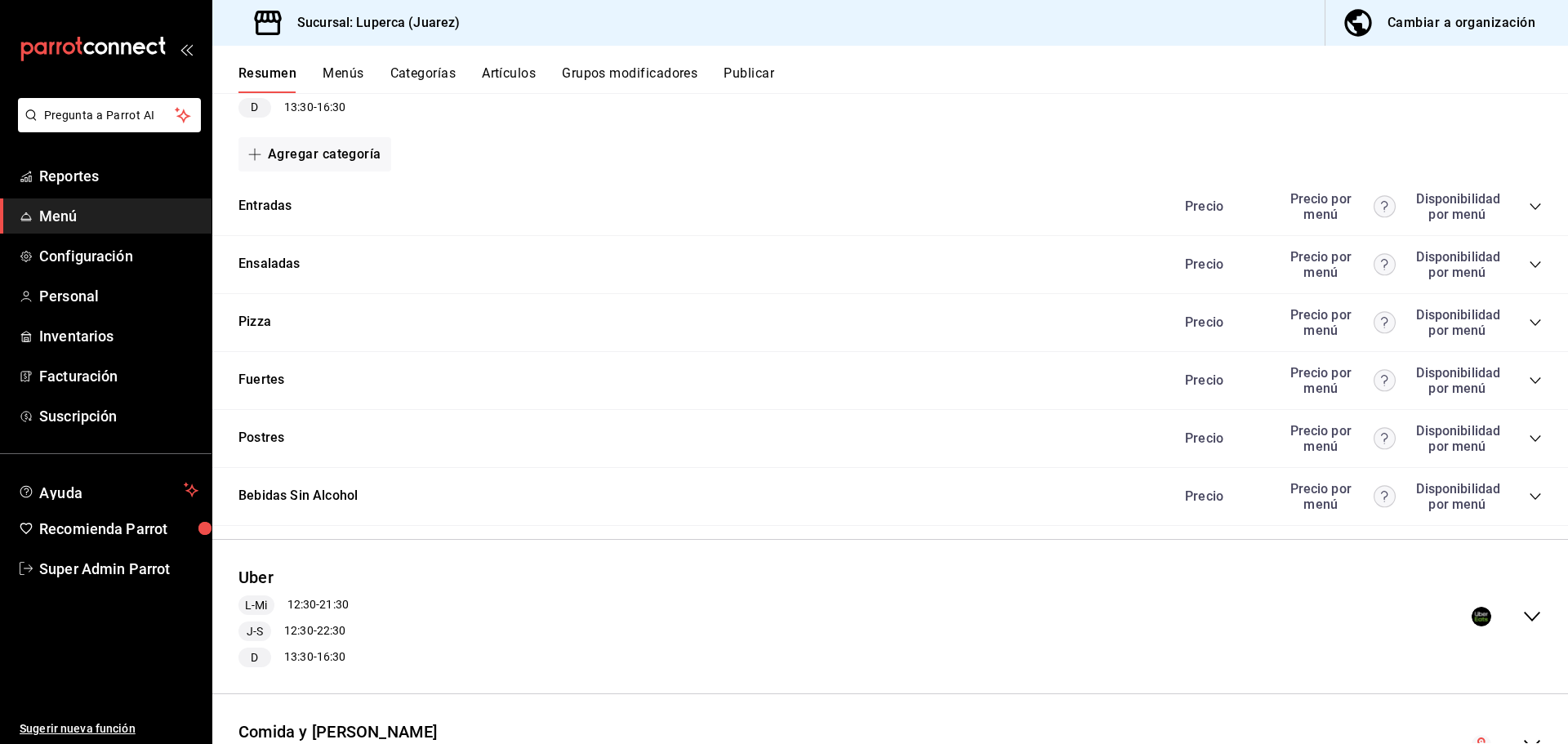
click at [1528, 322] on icon "collapse-category-row" at bounding box center [1535, 323] width 13 height 13
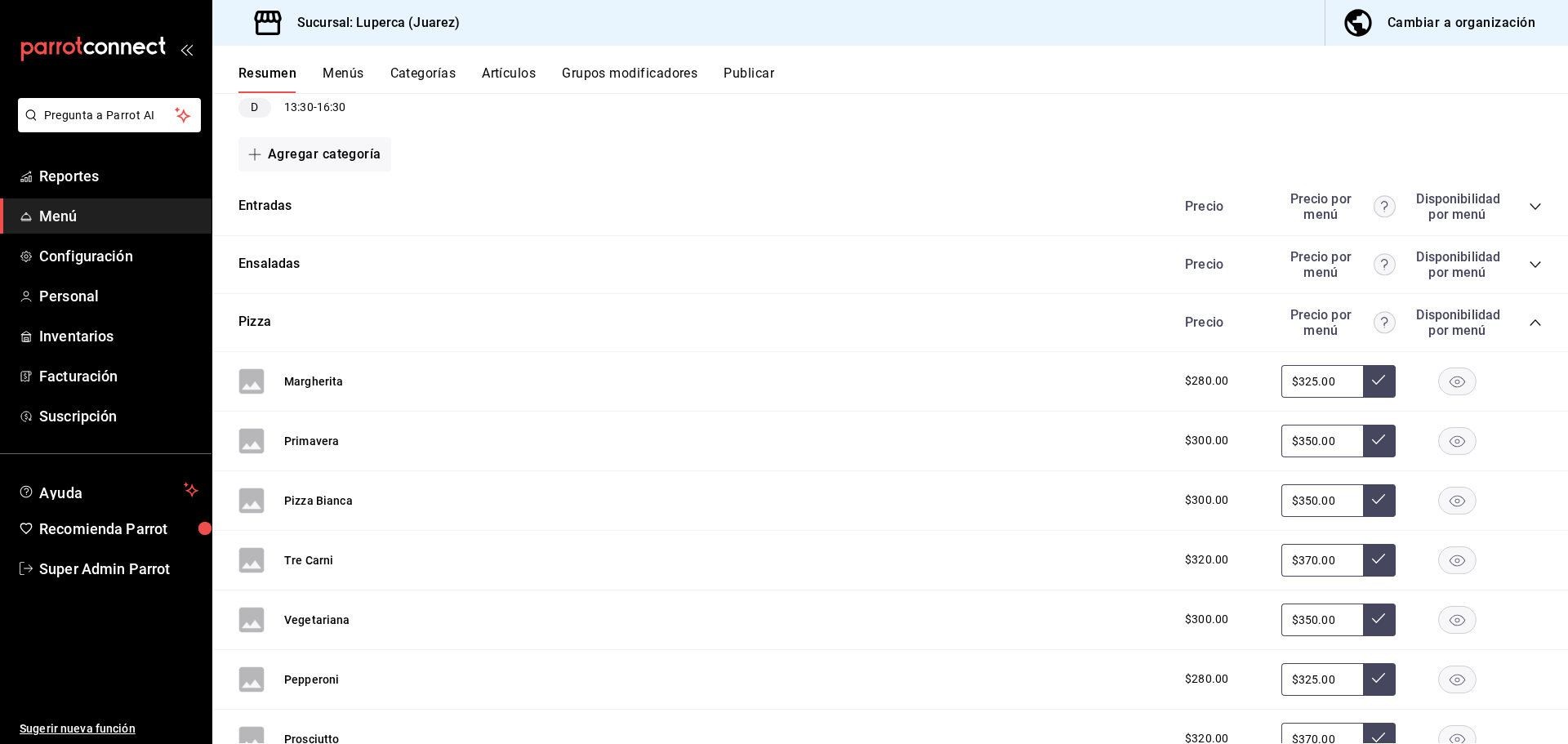
click at [1458, 384] on rect "button" at bounding box center [1457, 380] width 38 height 27
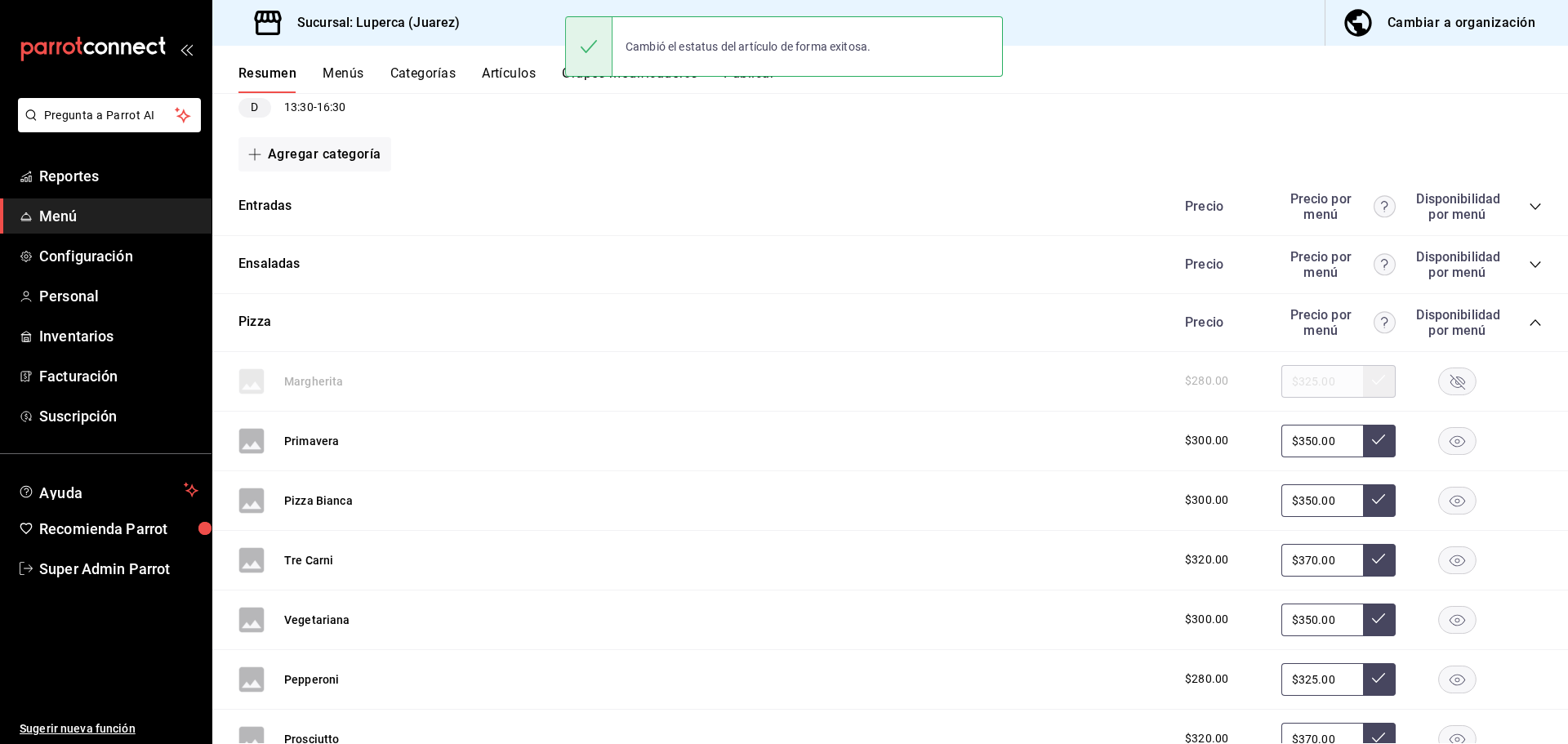
click at [1528, 323] on icon "collapse-category-row" at bounding box center [1535, 323] width 13 height 13
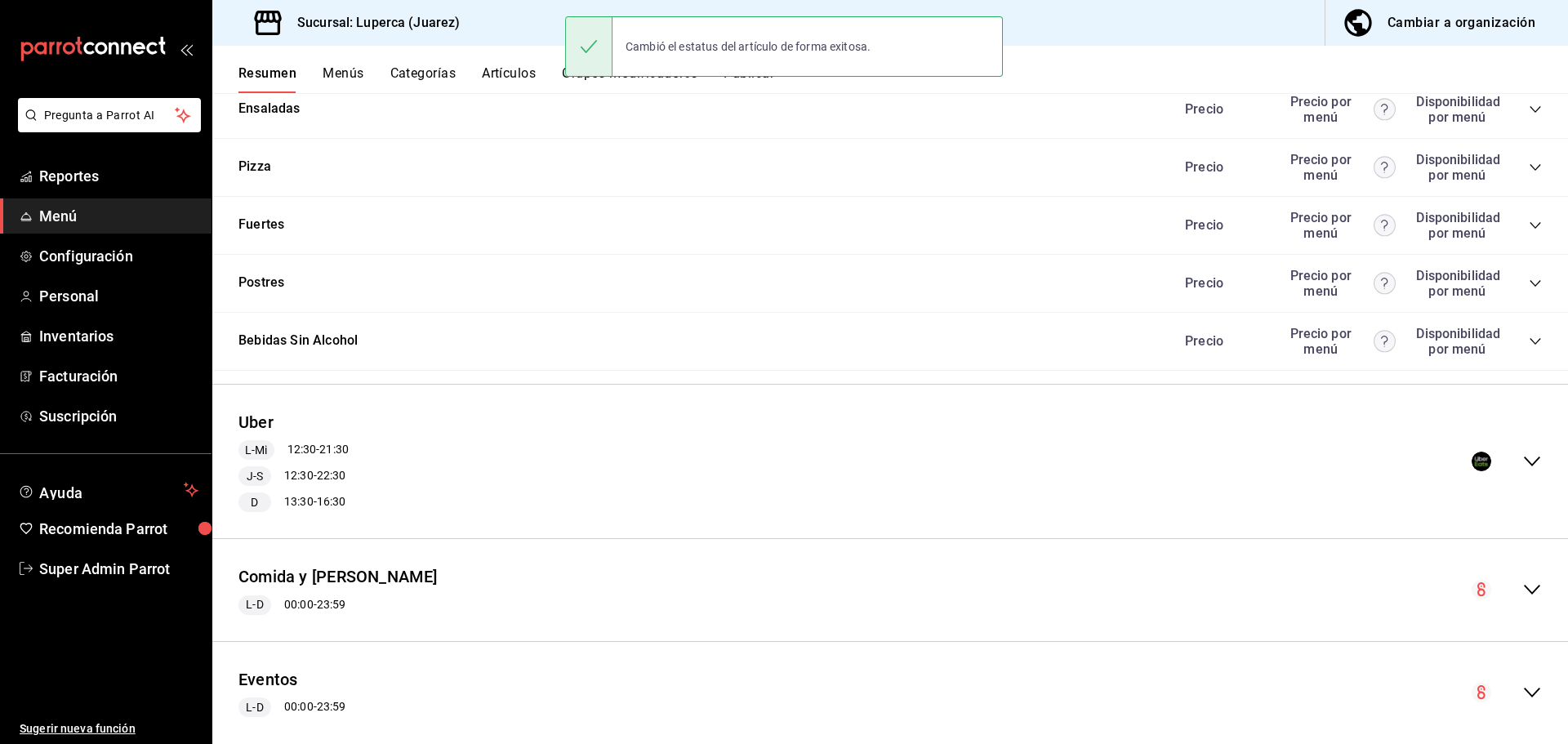
scroll to position [408, 0]
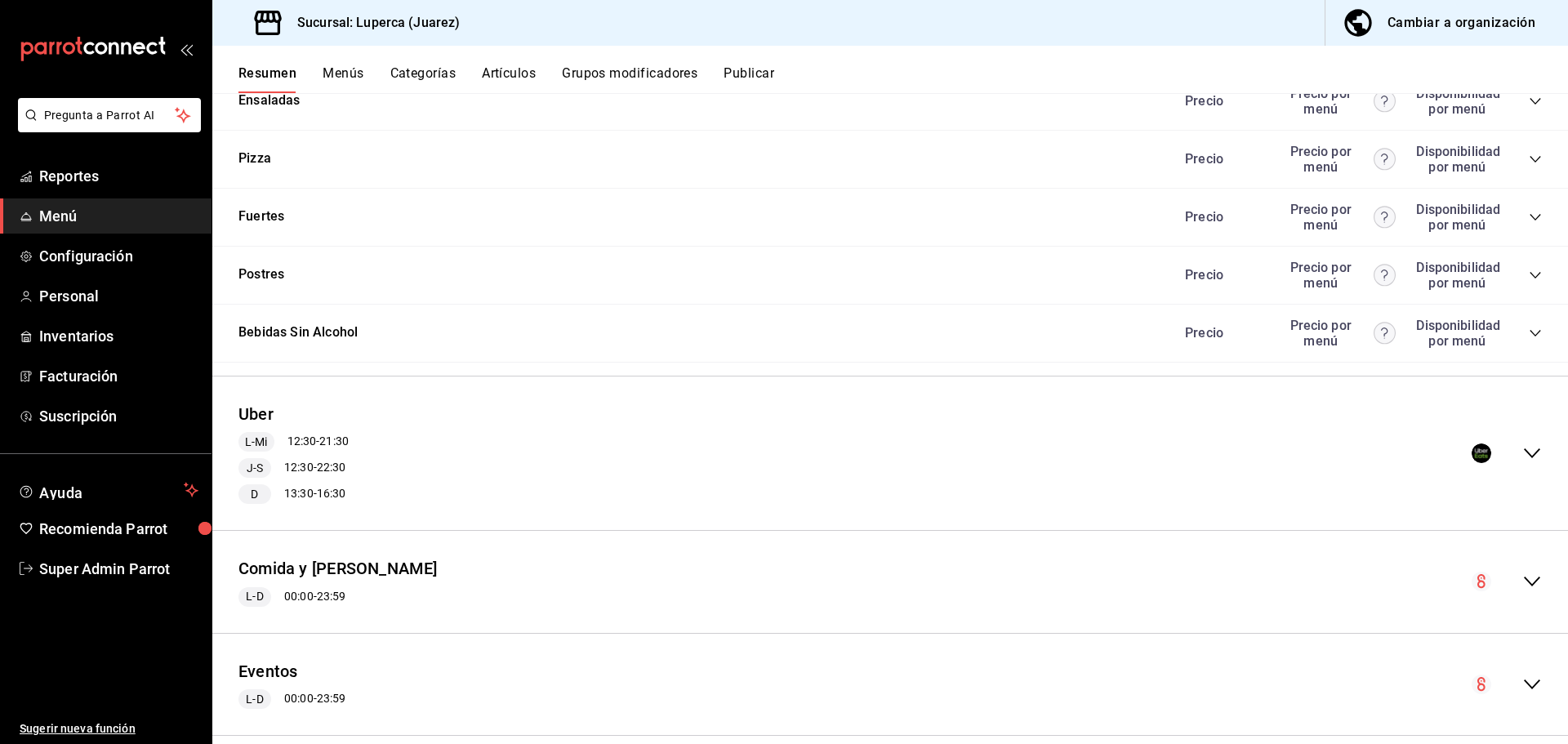
click at [1522, 451] on icon "collapse-menu-row" at bounding box center [1531, 453] width 19 height 19
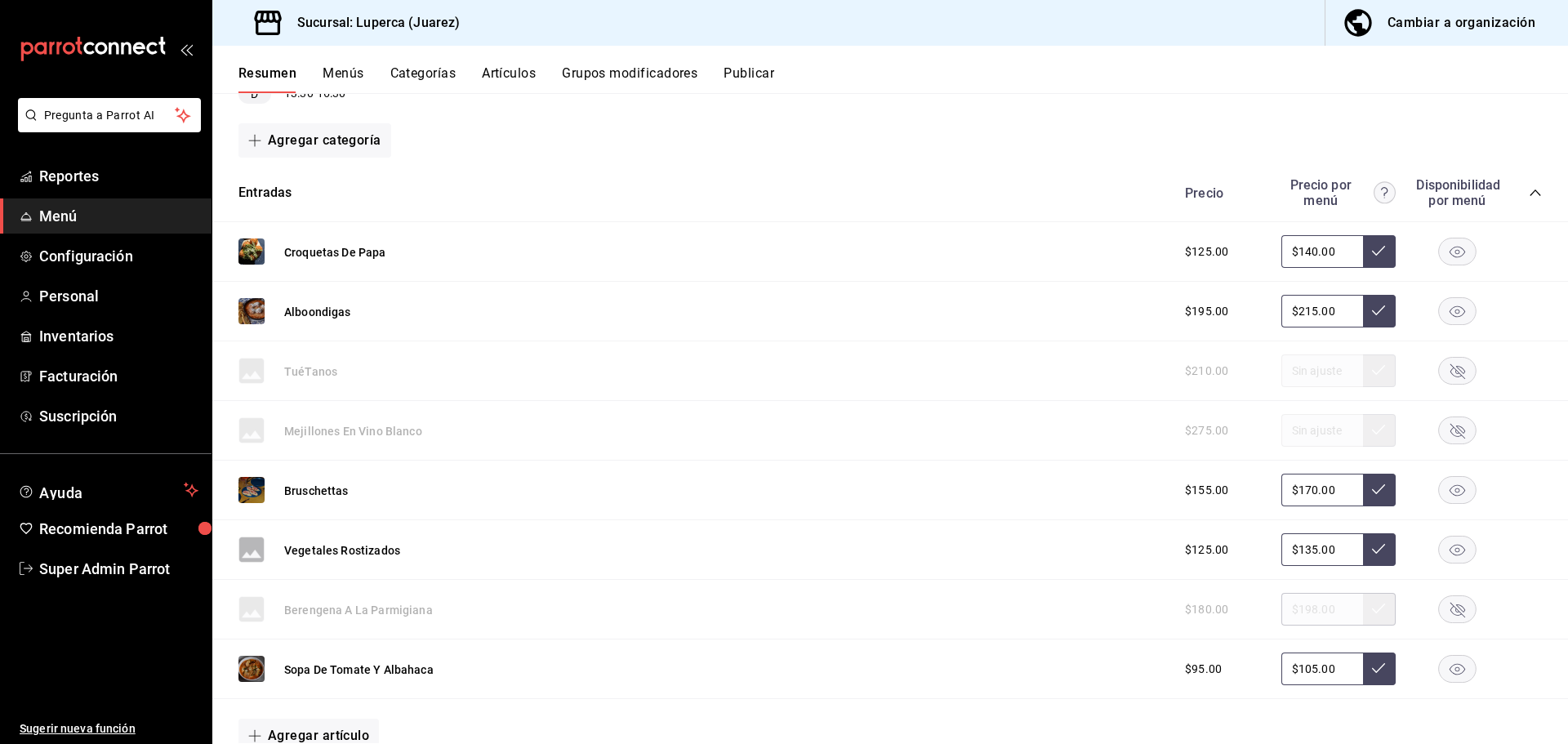
scroll to position [817, 0]
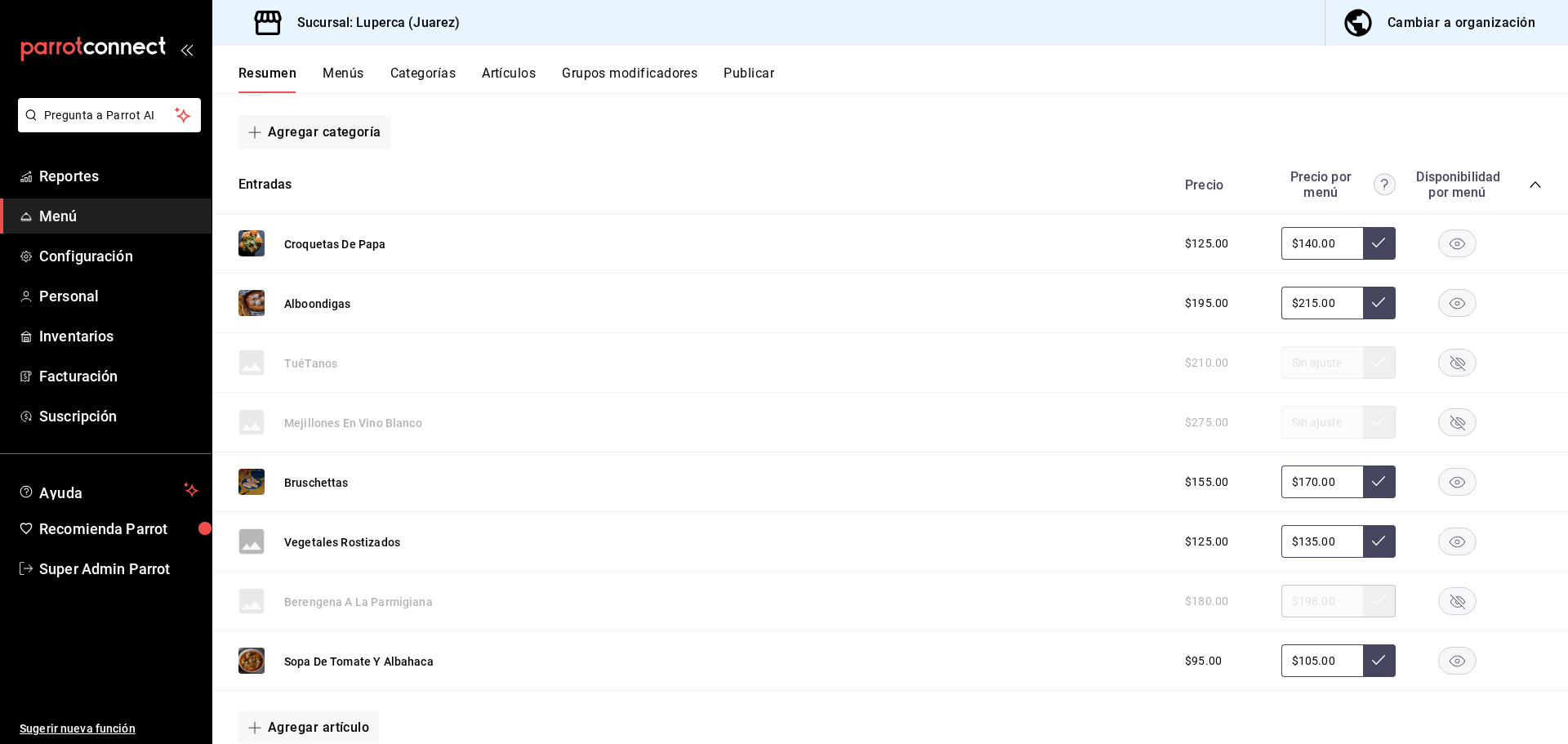
click at [1443, 481] on rect "button" at bounding box center [1457, 482] width 38 height 27
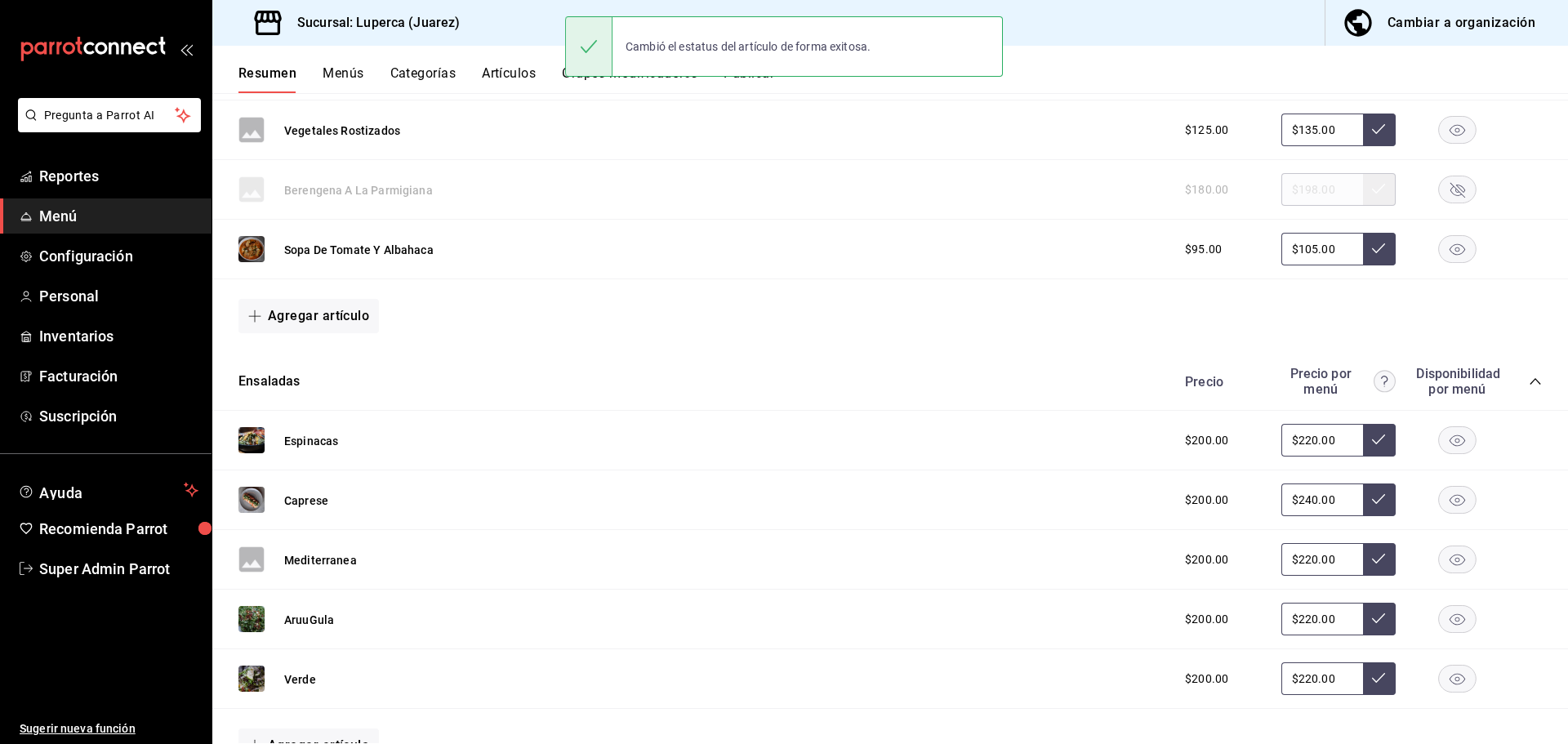
scroll to position [1225, 0]
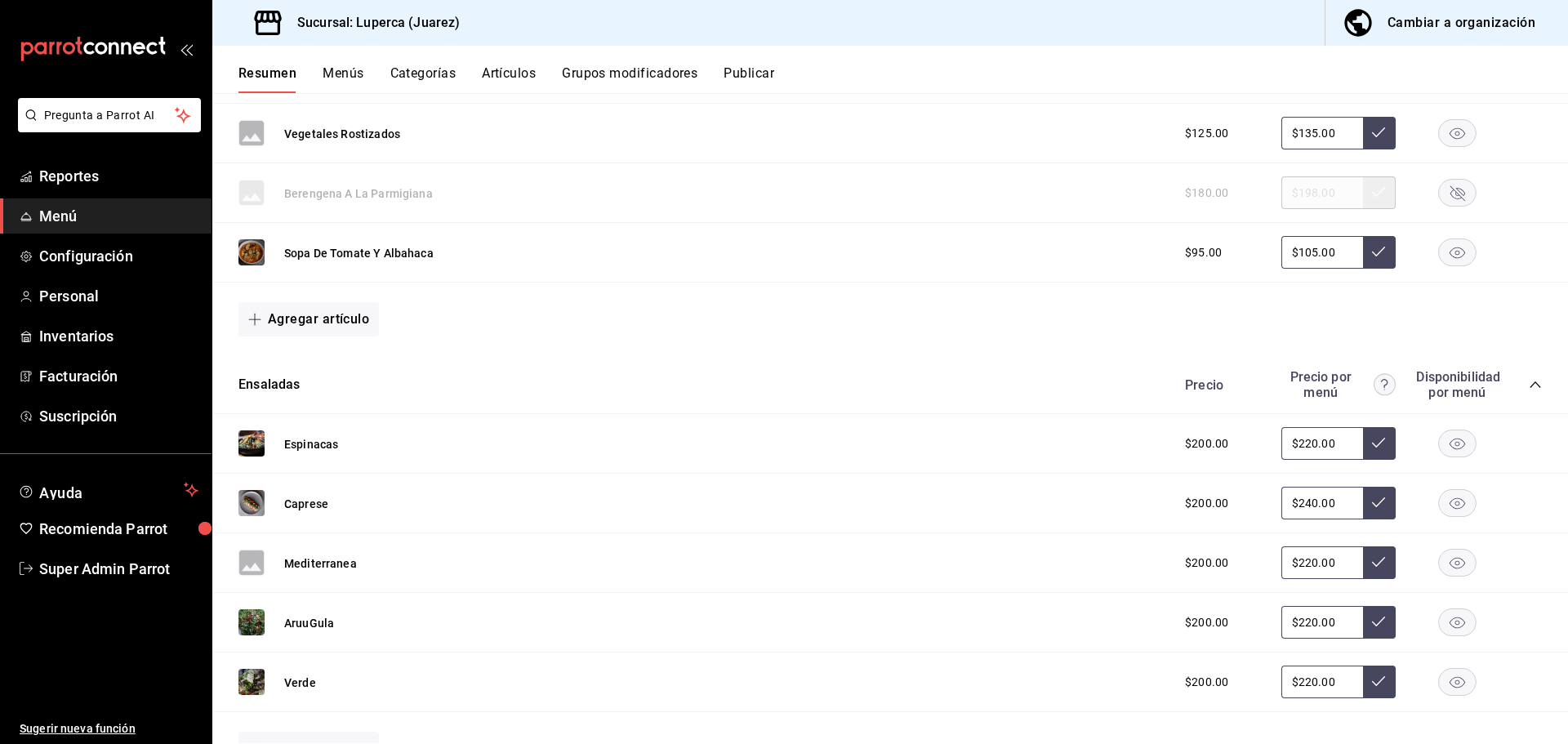
click at [1528, 388] on icon "collapse-category-row" at bounding box center [1535, 385] width 13 height 13
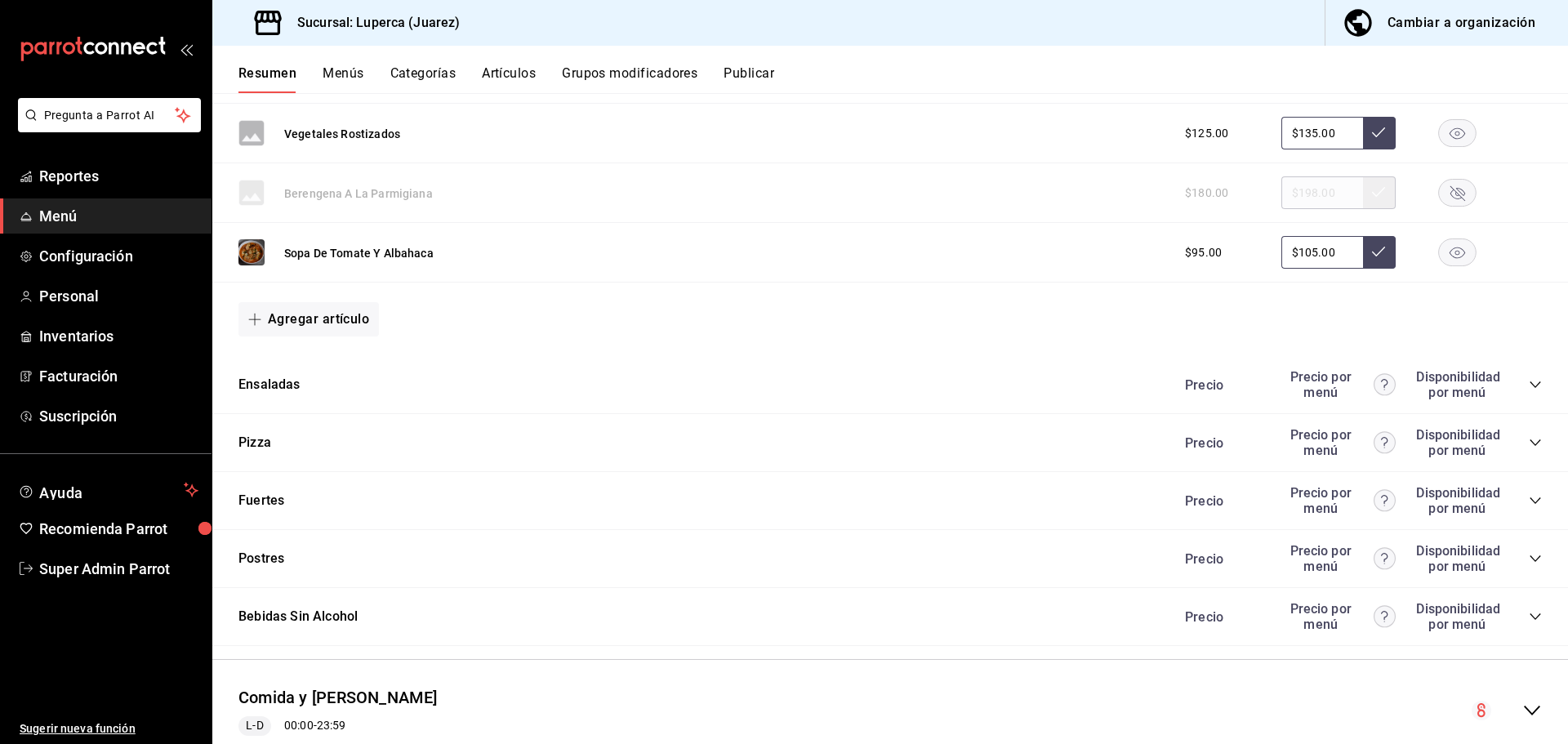
click at [1528, 442] on icon "collapse-category-row" at bounding box center [1535, 442] width 13 height 13
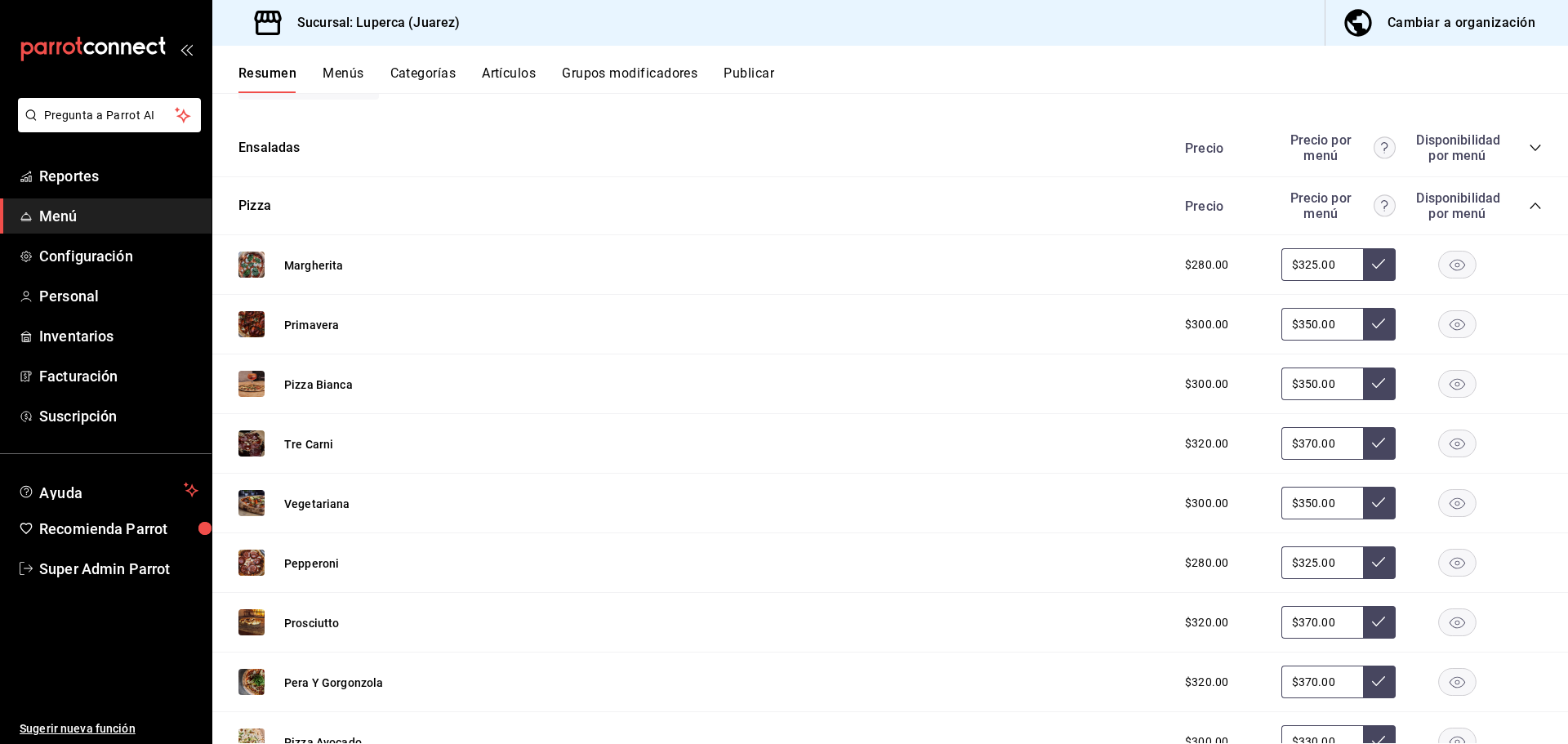
scroll to position [1470, 0]
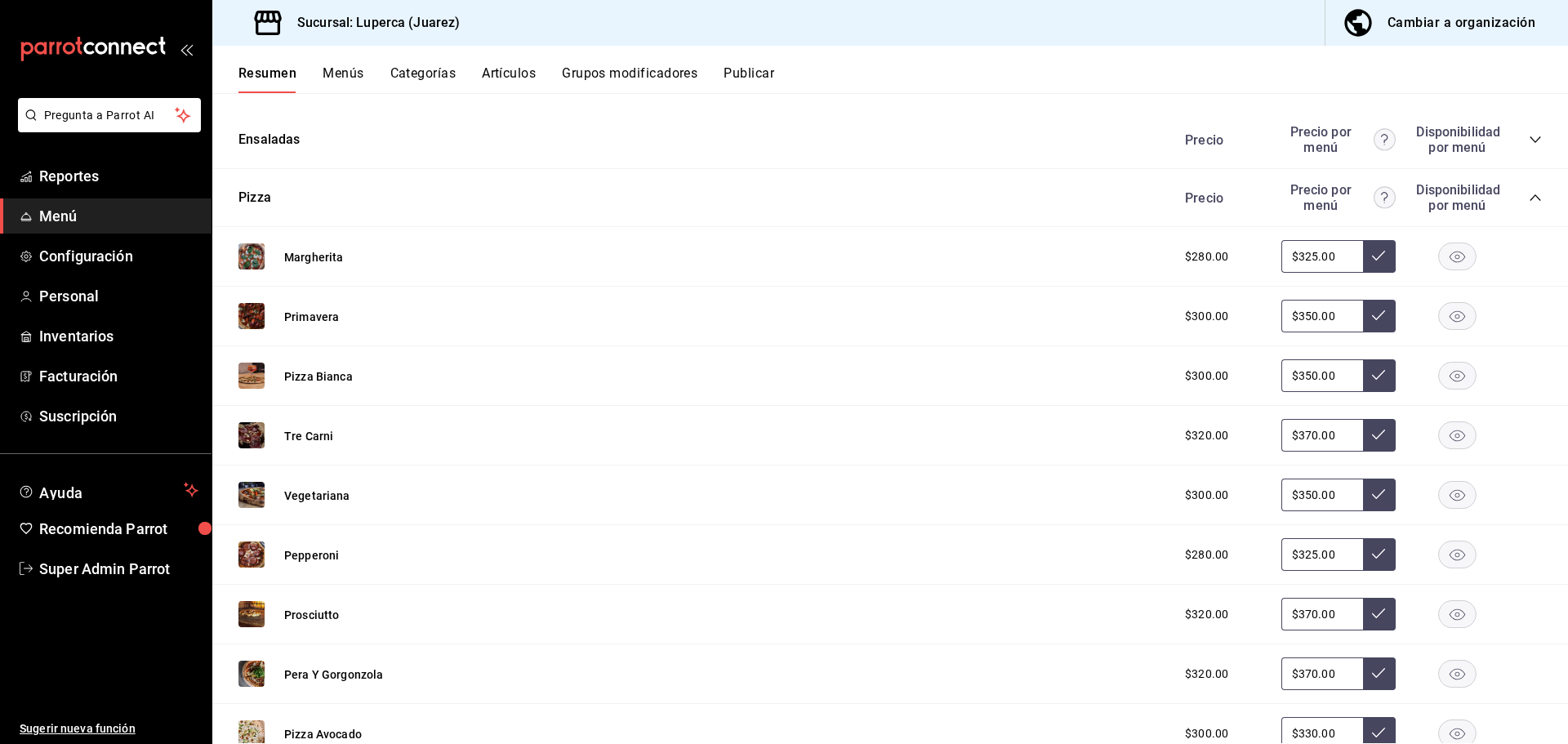
click at [1455, 256] on rect "button" at bounding box center [1457, 256] width 38 height 27
click at [1450, 260] on rect "button" at bounding box center [1457, 256] width 38 height 27
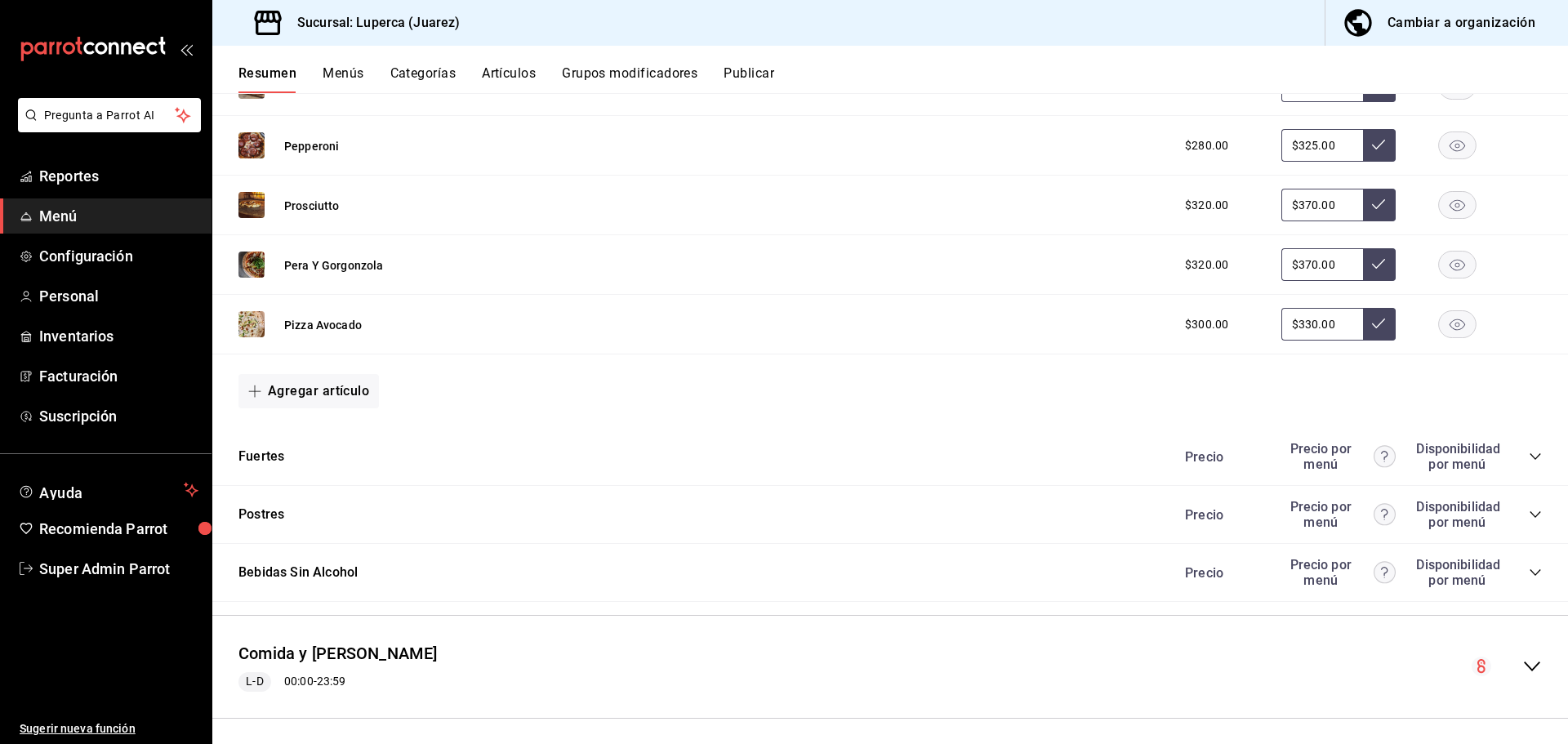
scroll to position [1960, 0]
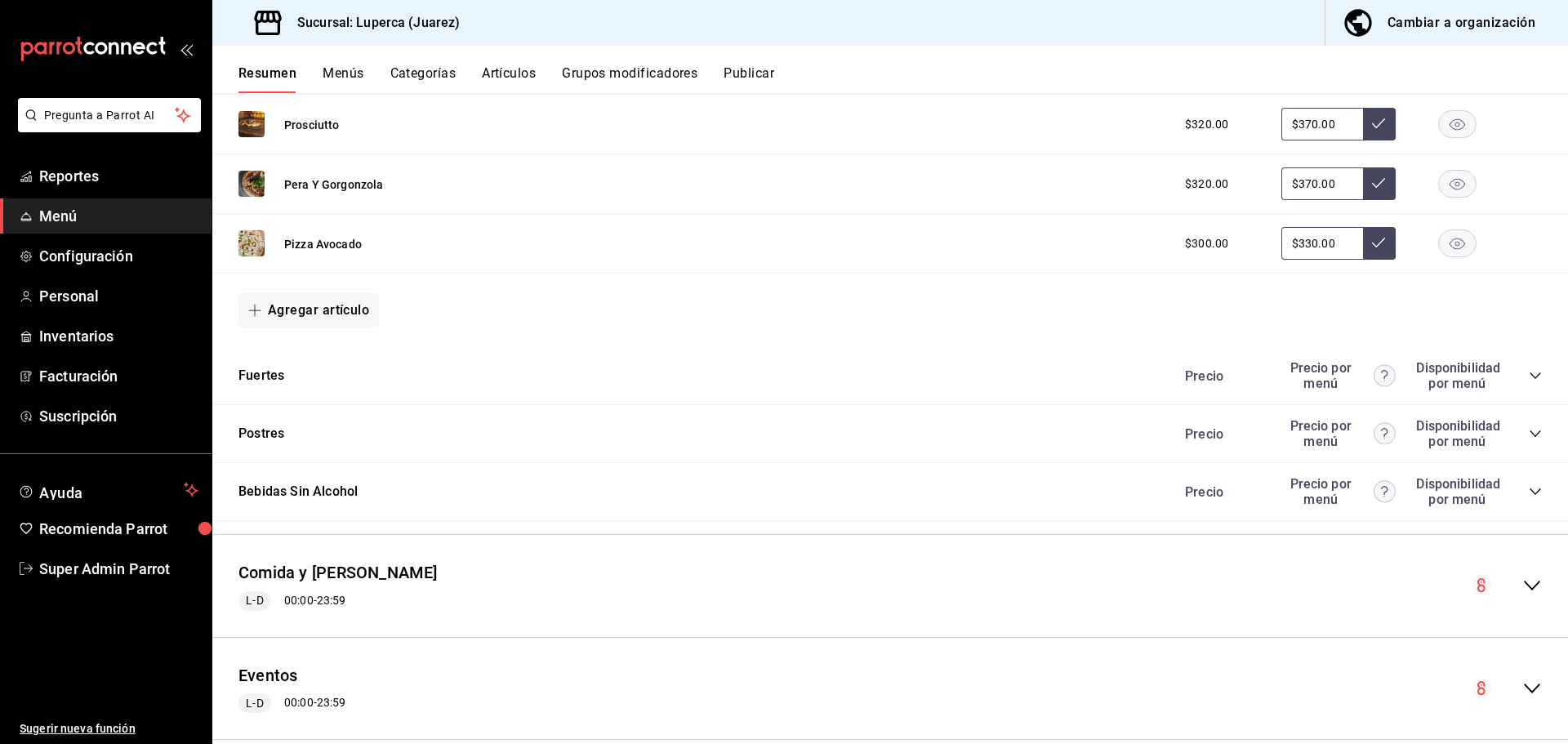
click at [1528, 435] on icon "collapse-category-row" at bounding box center [1535, 434] width 13 height 13
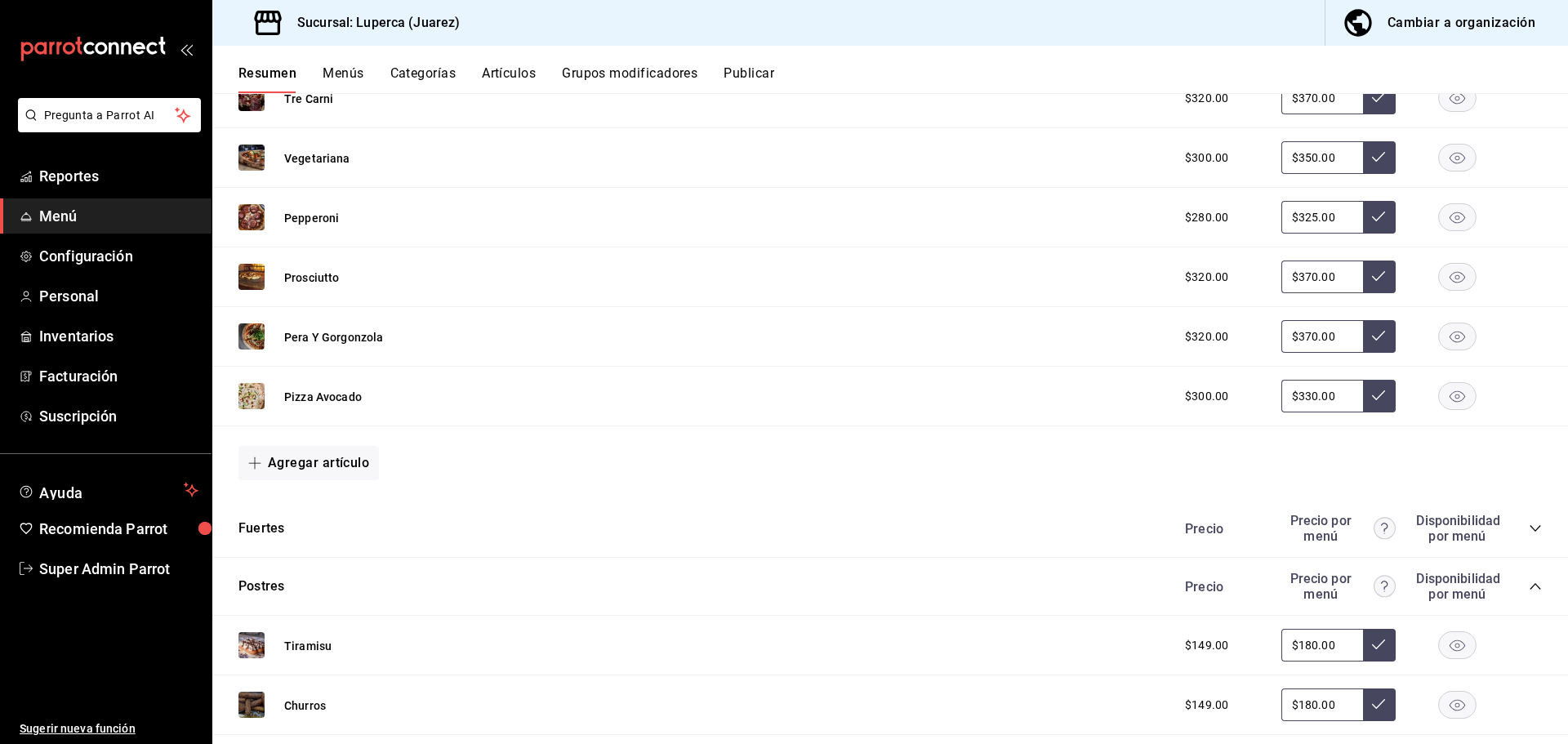
scroll to position [1797, 0]
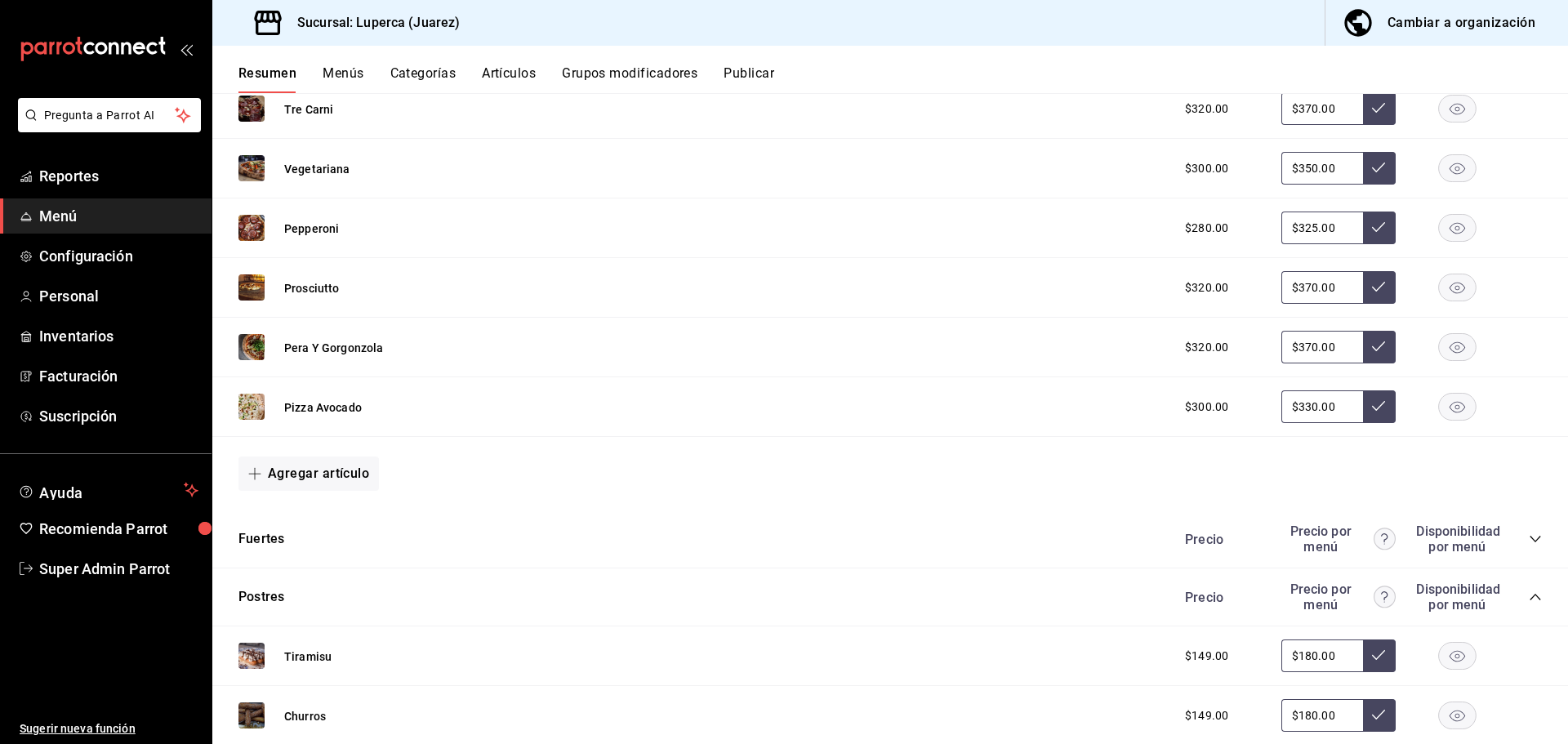
click at [1528, 539] on icon "collapse-category-row" at bounding box center [1535, 539] width 13 height 13
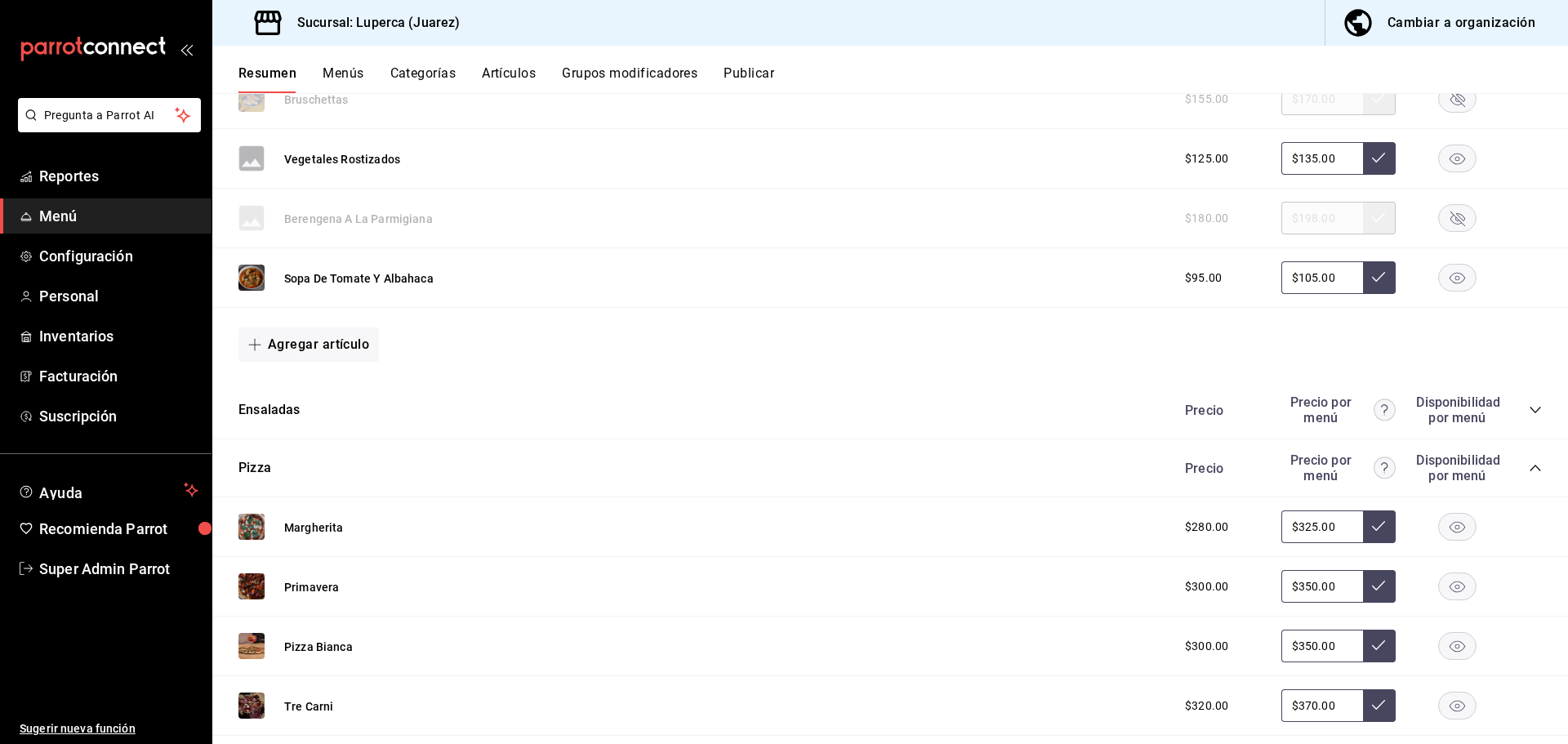
scroll to position [1307, 0]
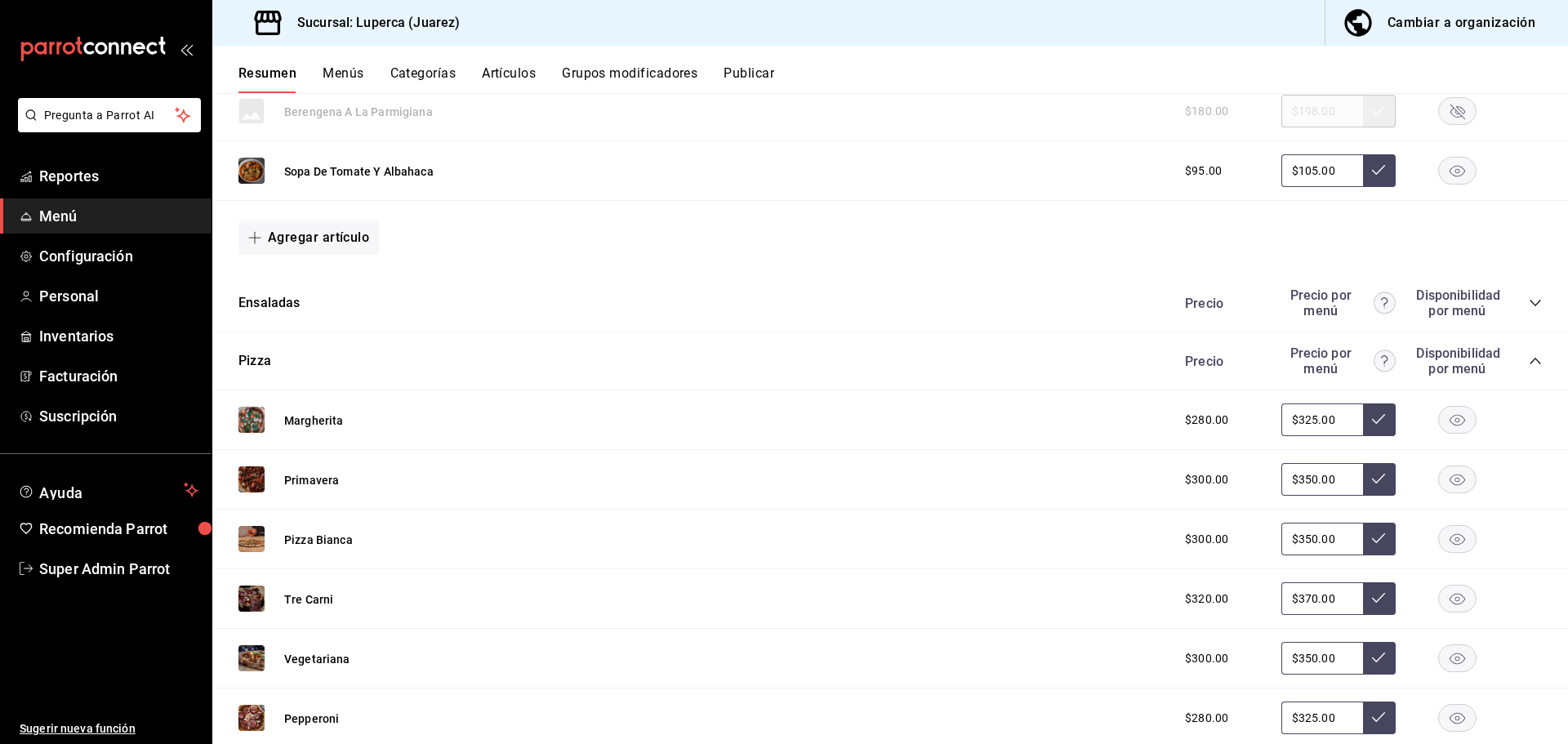
click at [1528, 302] on icon "collapse-category-row" at bounding box center [1535, 303] width 13 height 13
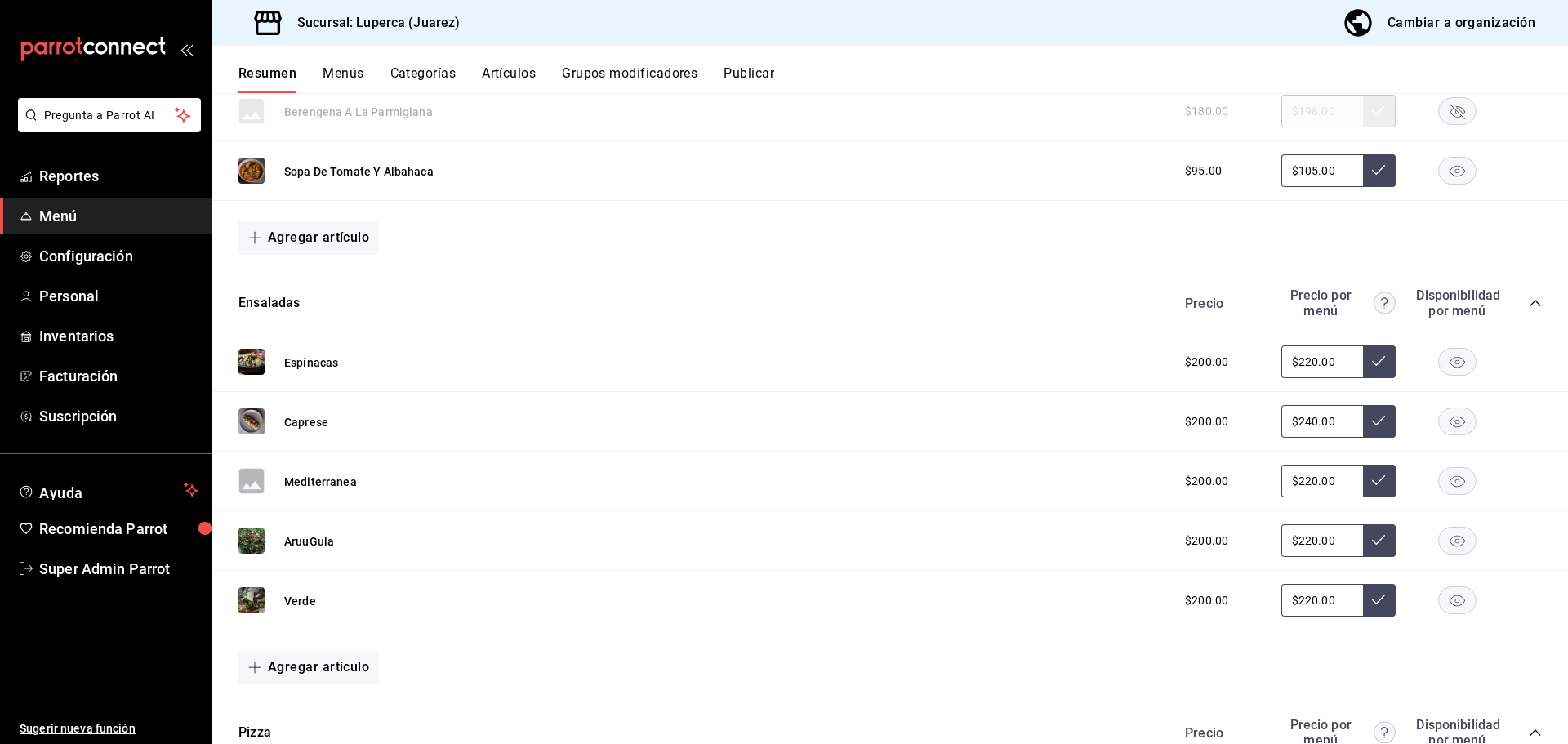
click at [1459, 423] on rect "button" at bounding box center [1457, 421] width 38 height 27
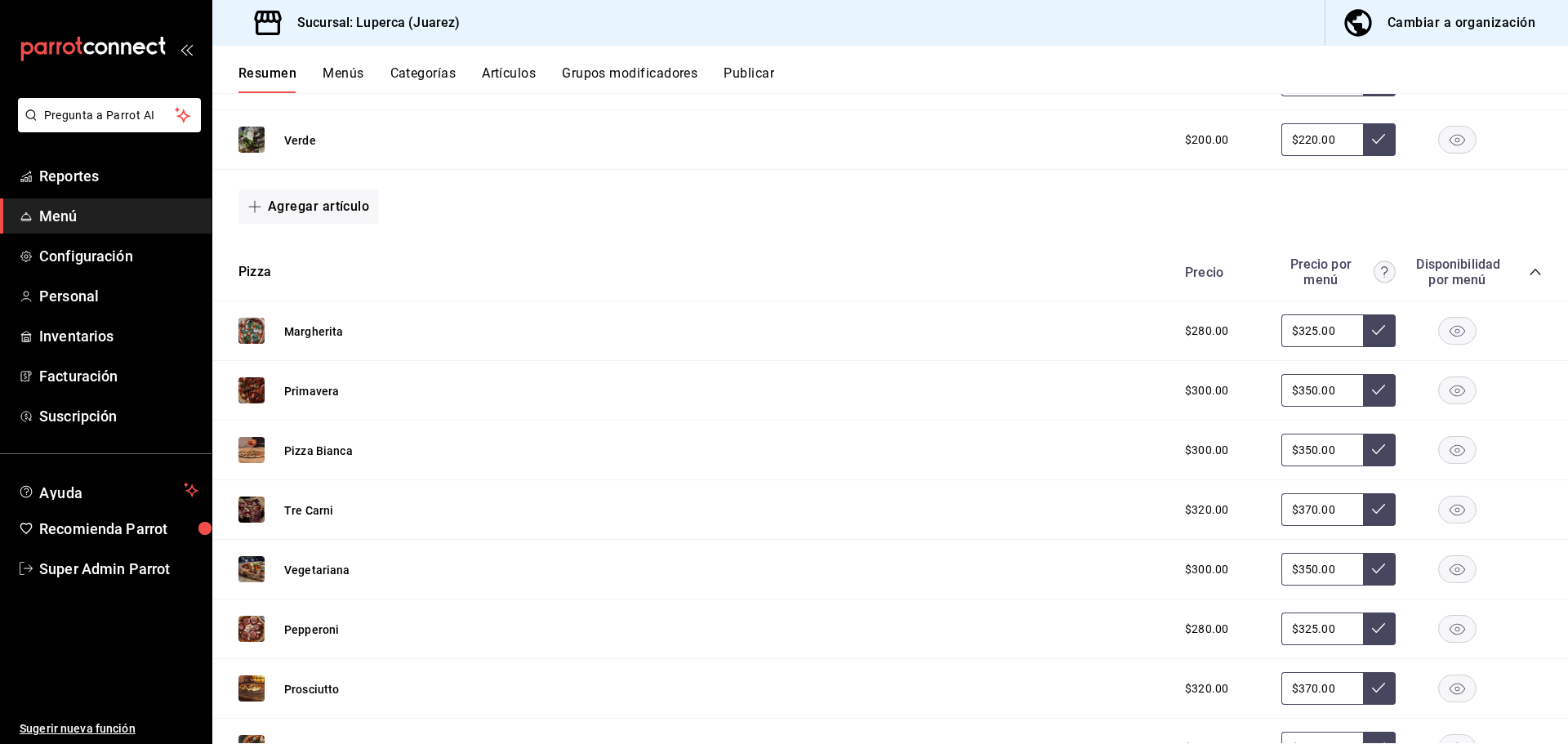
scroll to position [1797, 0]
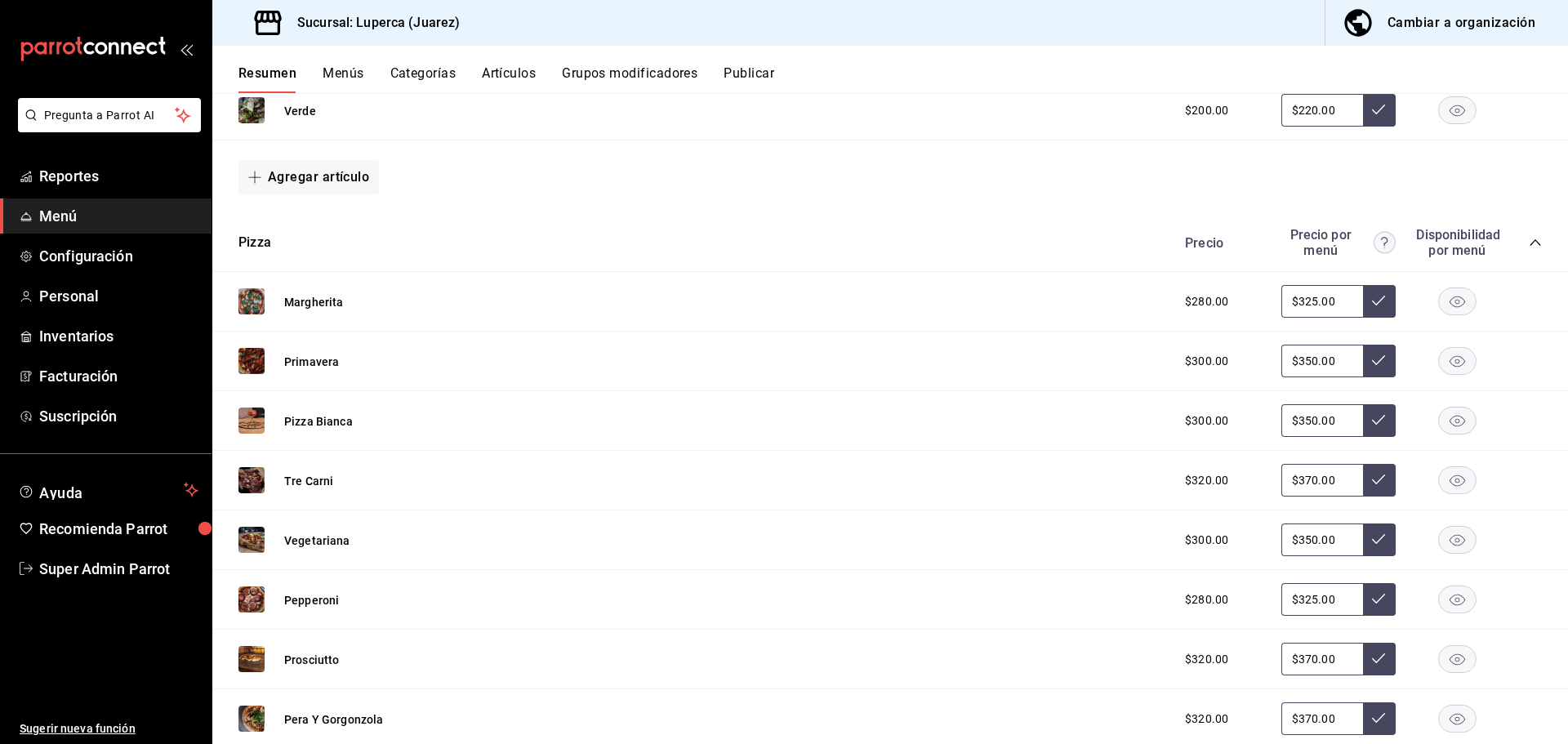
click at [1444, 297] on rect "button" at bounding box center [1457, 302] width 38 height 27
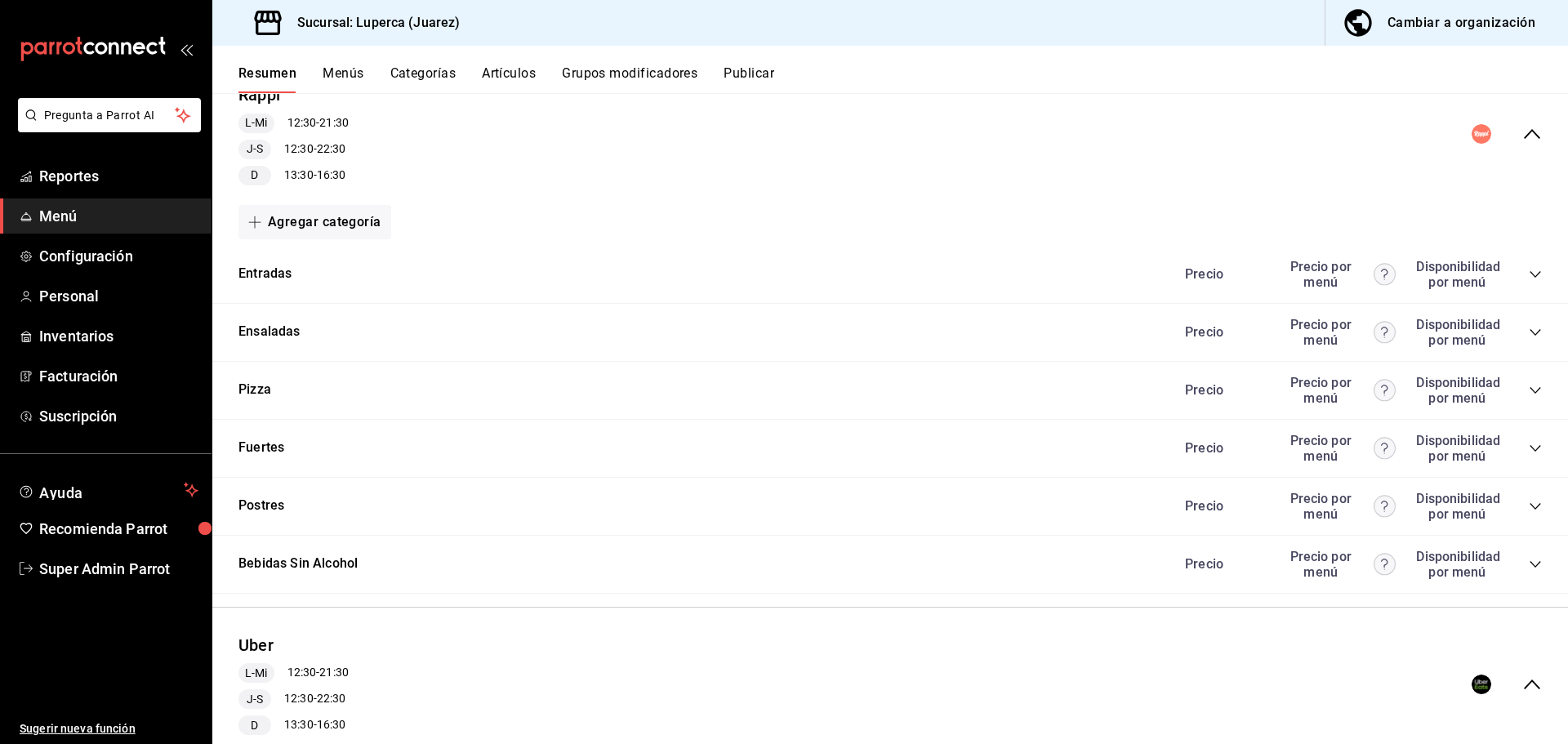
scroll to position [0, 0]
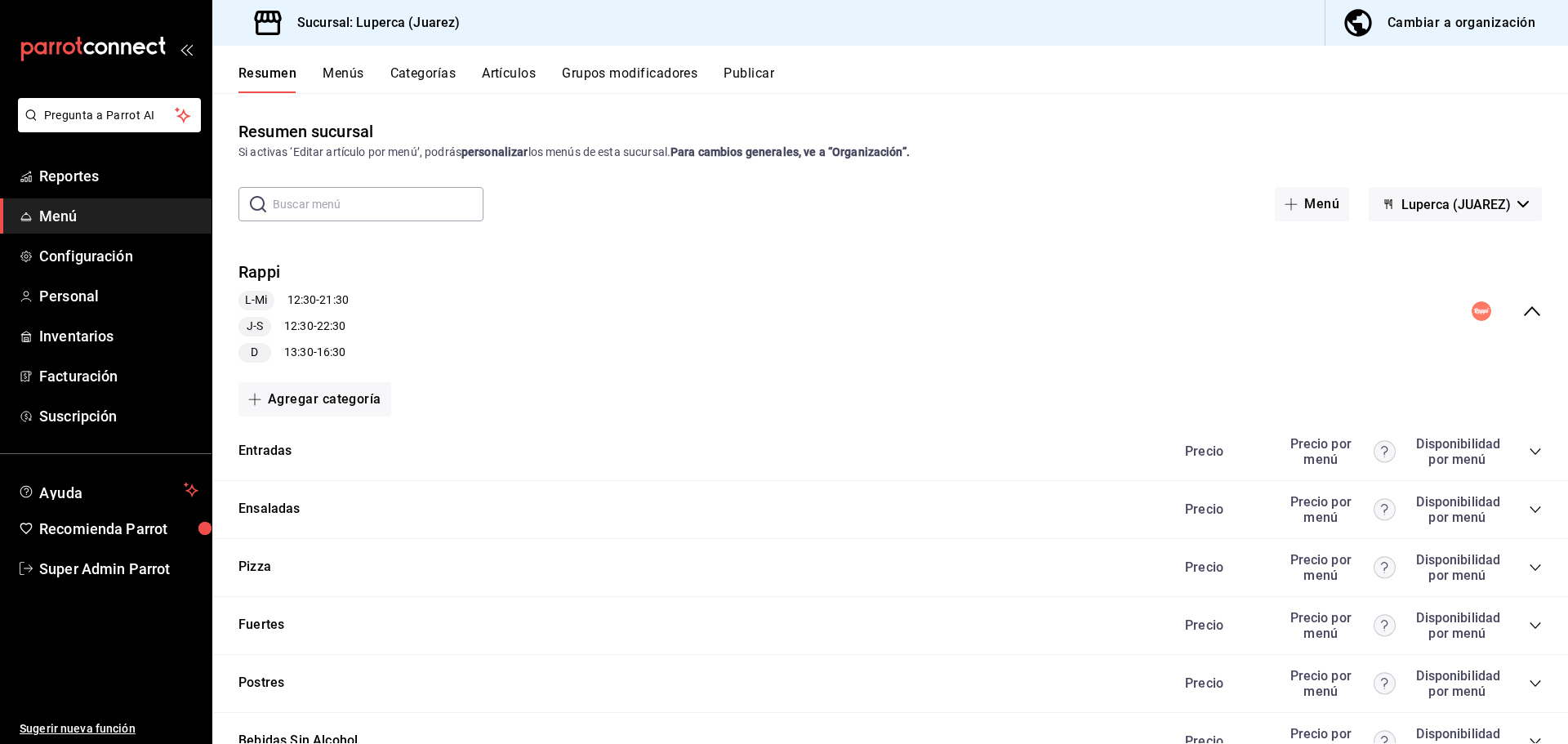
click at [720, 71] on div "Resumen Menús Categorías Artículos Grupos modificadores Publicar" at bounding box center [903, 80] width 1329 height 28
click at [745, 72] on button "Publicar" at bounding box center [748, 80] width 51 height 28
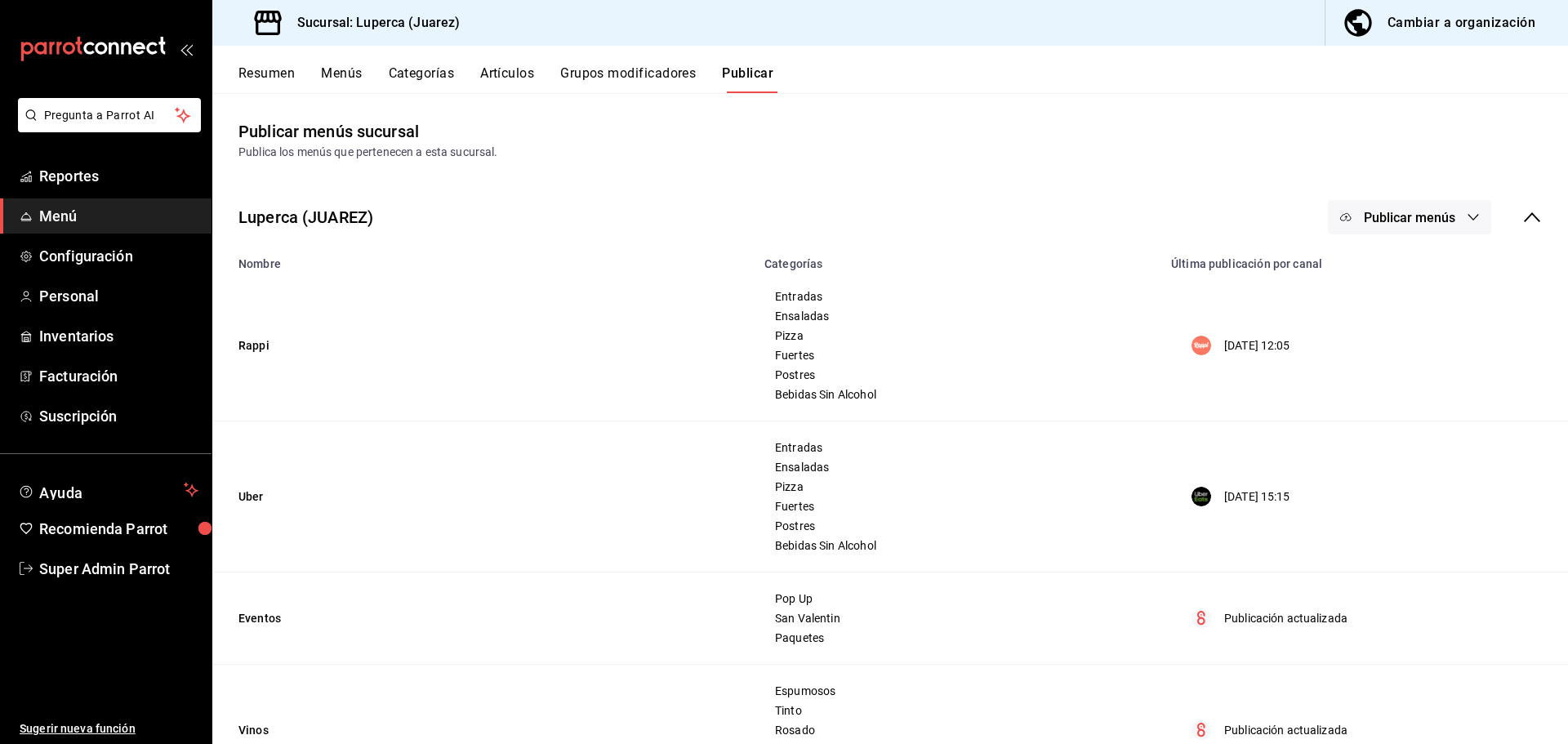
click at [1421, 220] on span "Publicar menús" at bounding box center [1409, 217] width 92 height 16
click at [1401, 267] on span "Rappi" at bounding box center [1420, 270] width 79 height 18
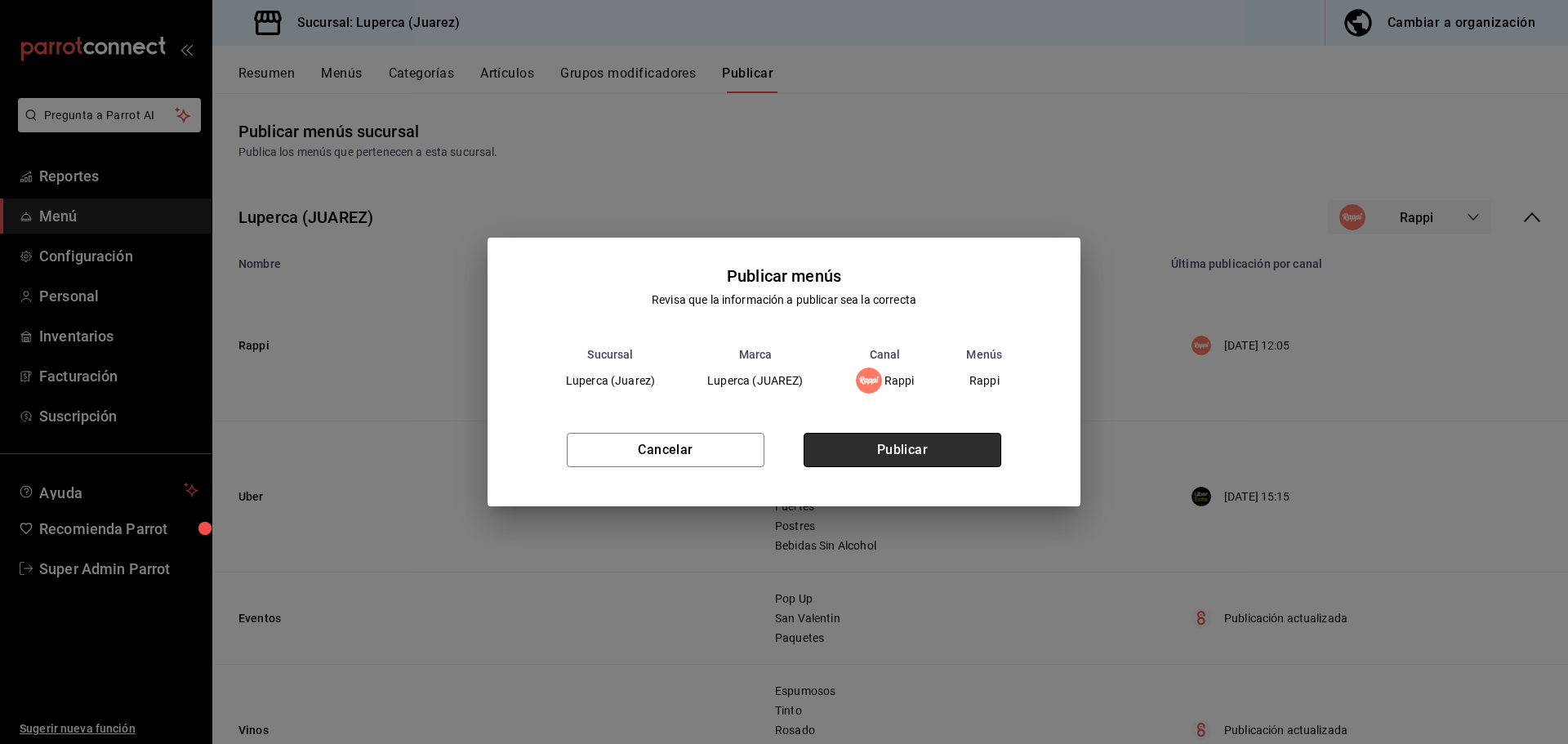
click at [956, 457] on button "Publicar" at bounding box center [902, 450] width 198 height 34
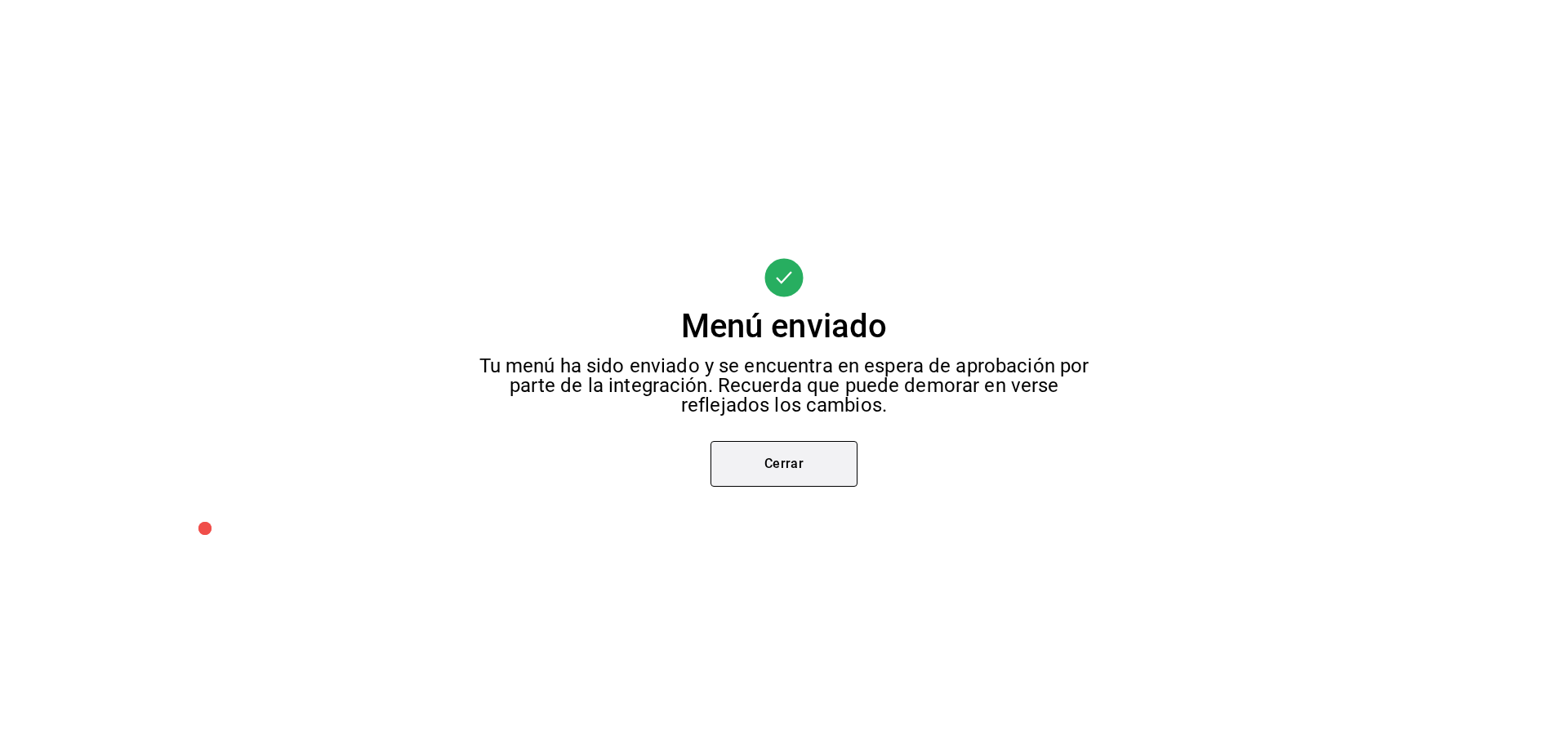
click at [805, 468] on button "Cerrar" at bounding box center [784, 464] width 147 height 45
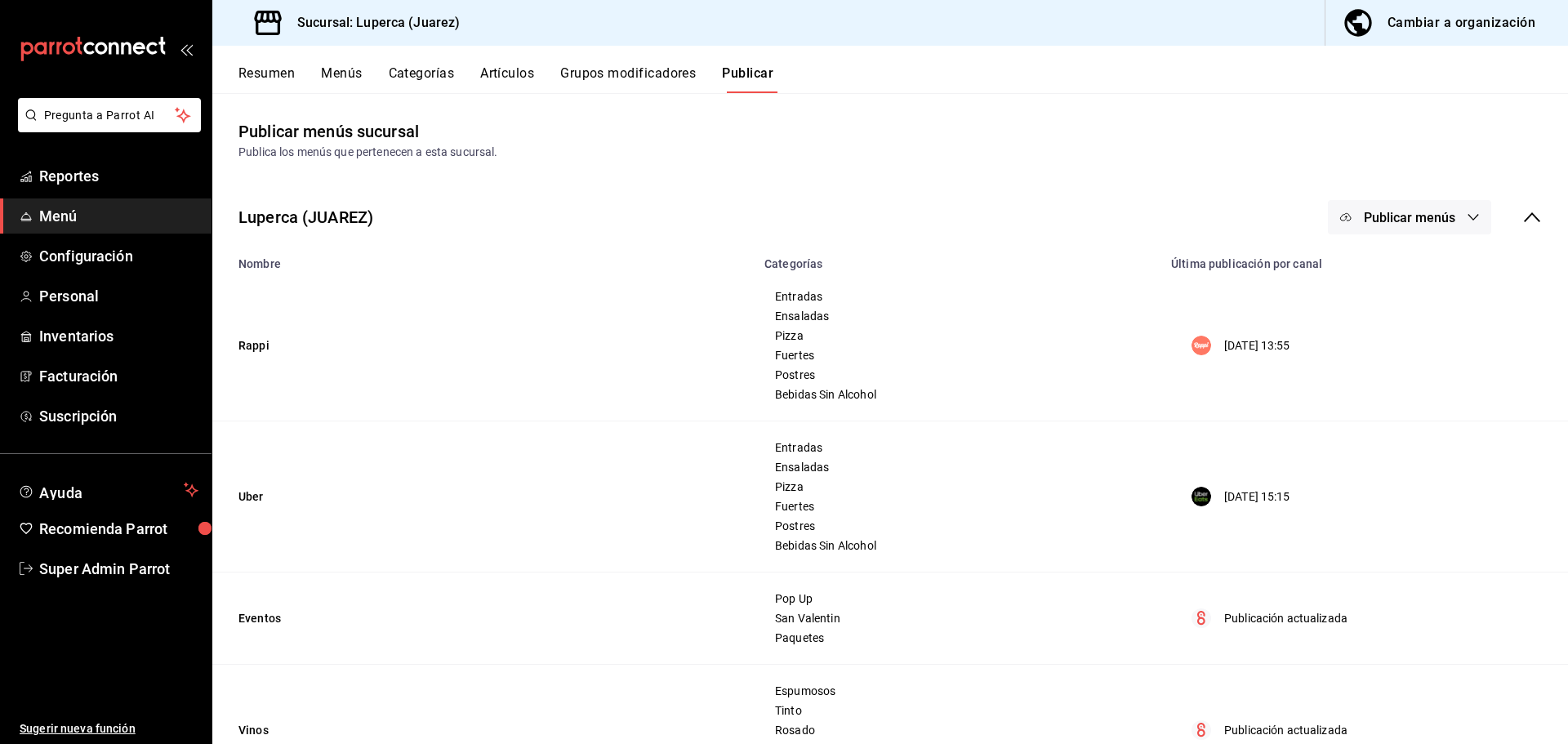
click at [1453, 205] on button "Publicar menús" at bounding box center [1409, 217] width 164 height 34
click at [1404, 323] on span "Uber Eats" at bounding box center [1420, 316] width 79 height 18
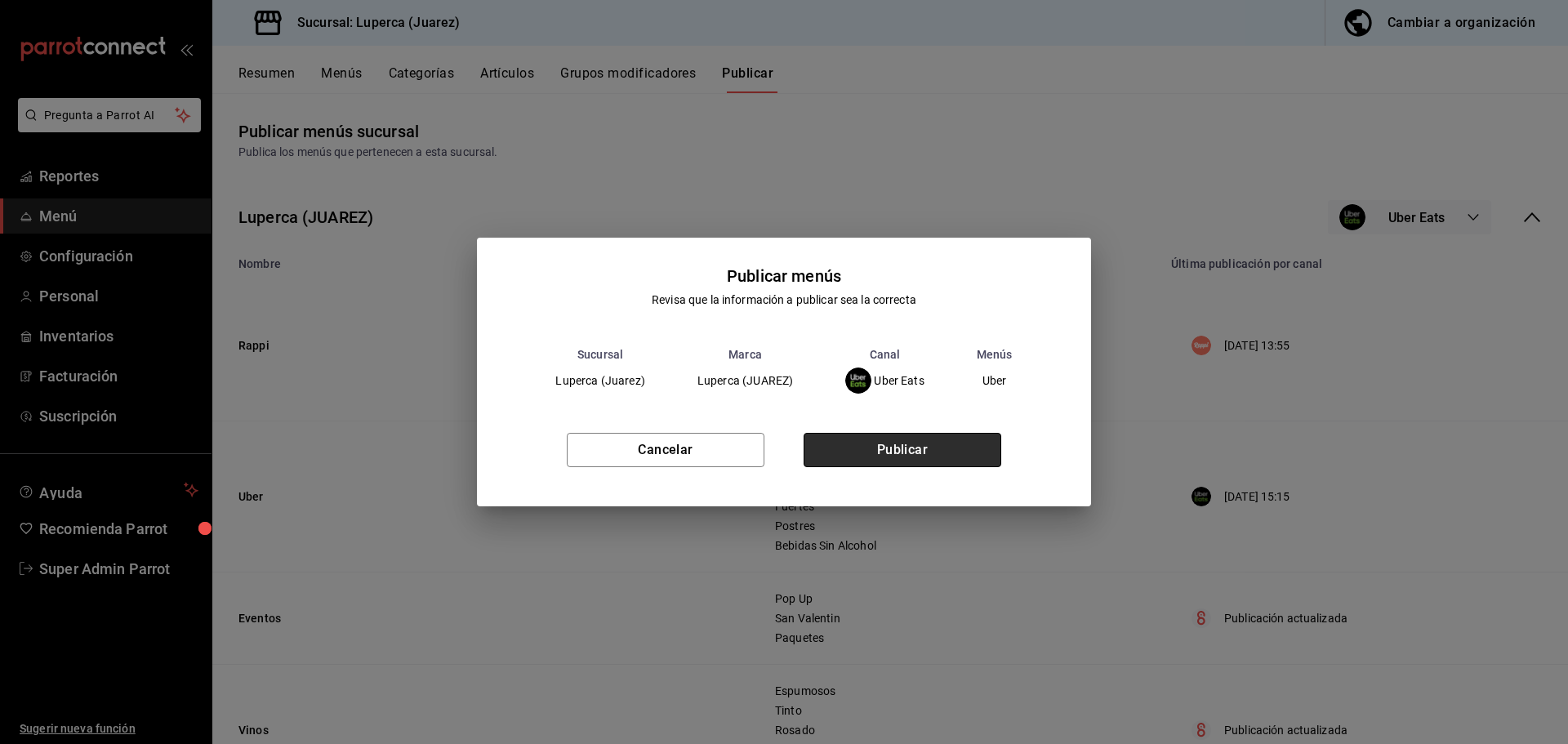
click at [937, 463] on button "Publicar" at bounding box center [902, 450] width 198 height 34
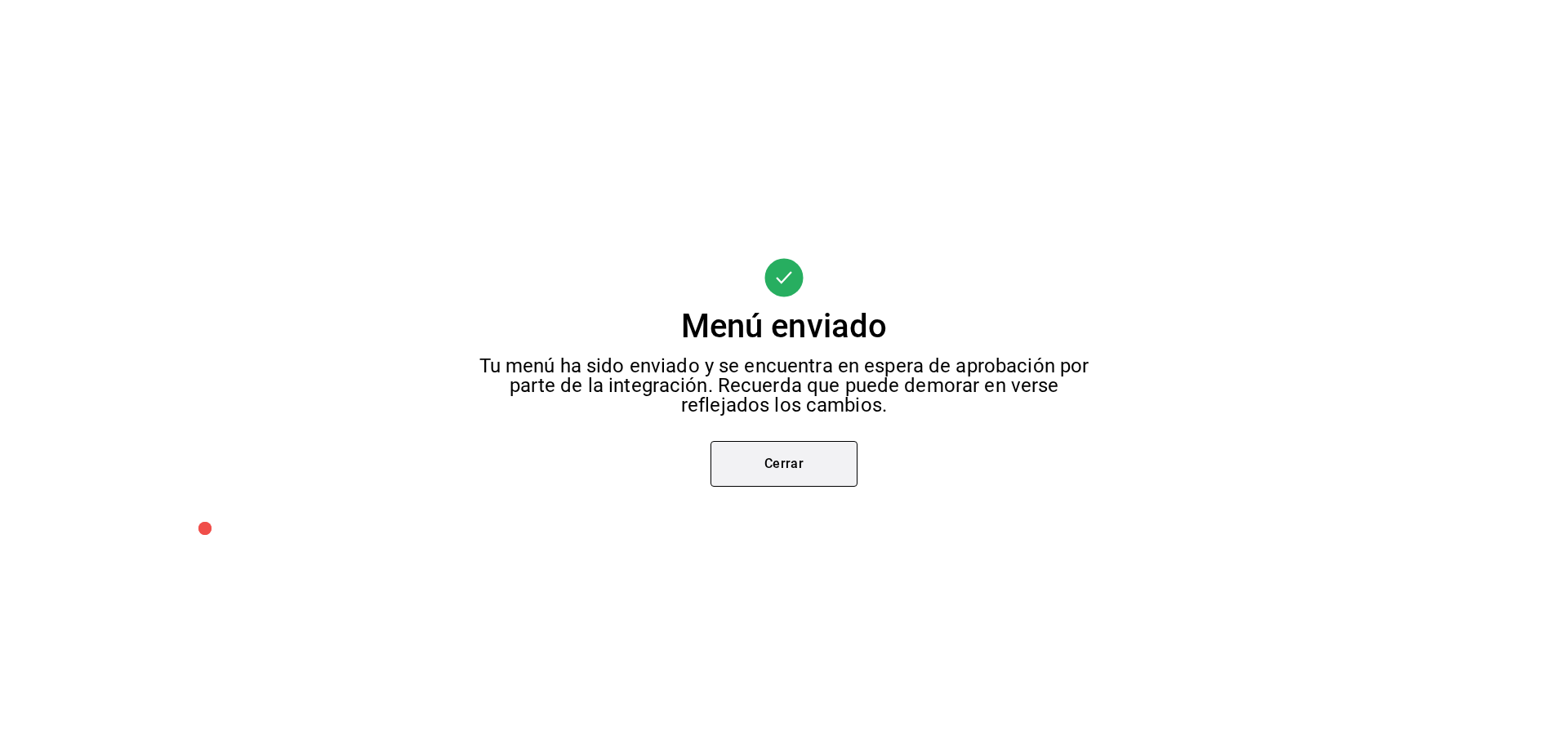
click at [795, 463] on button "Cerrar" at bounding box center [784, 464] width 147 height 45
